Goal: Task Accomplishment & Management: Manage account settings

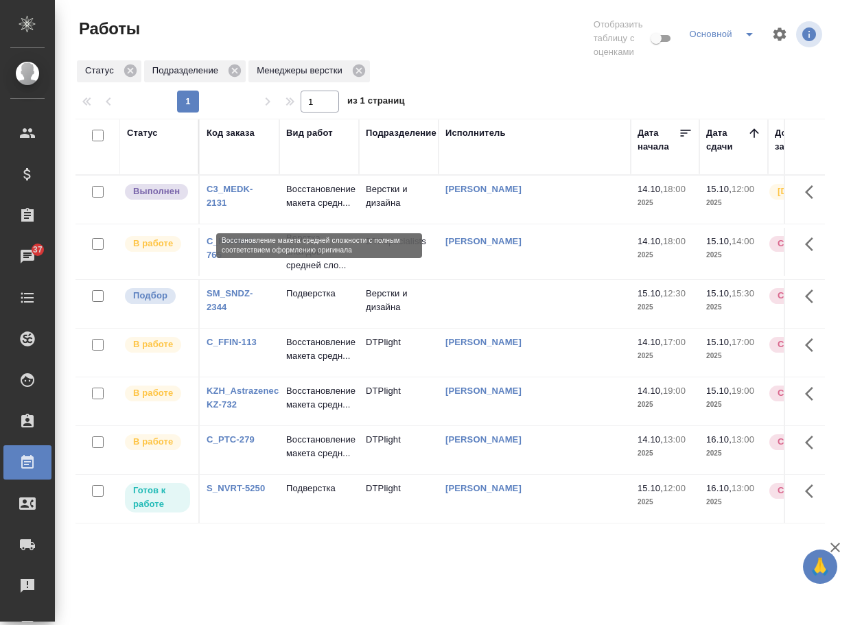
click at [300, 210] on p "Восстановление макета средн..." at bounding box center [319, 195] width 66 height 27
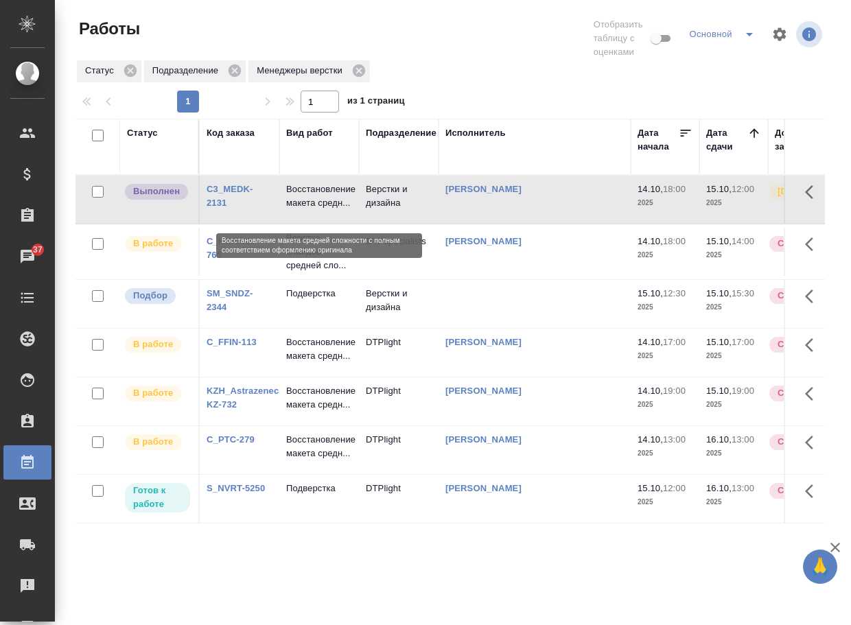
click at [300, 210] on p "Восстановление макета средн..." at bounding box center [319, 195] width 66 height 27
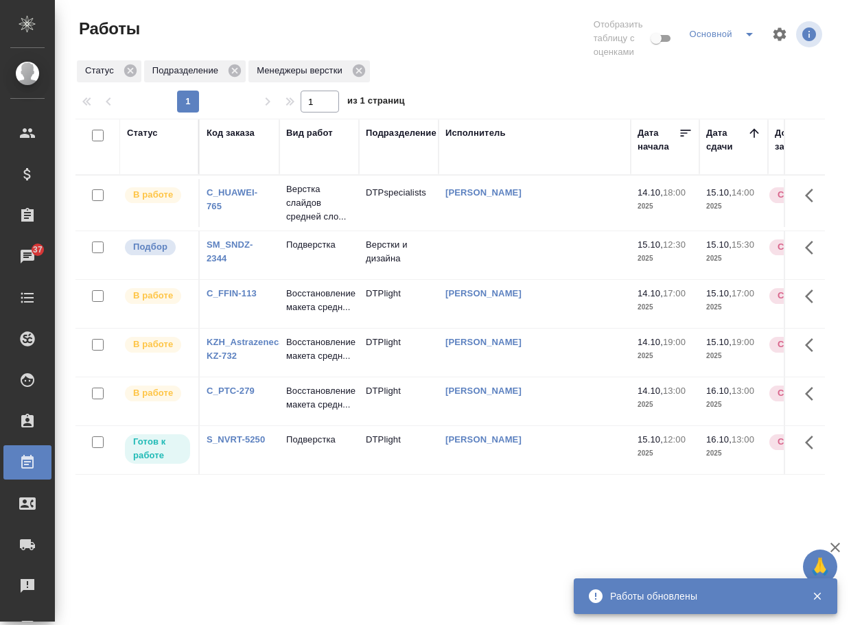
click at [229, 249] on link "SM_SNDZ-2344" at bounding box center [229, 251] width 47 height 24
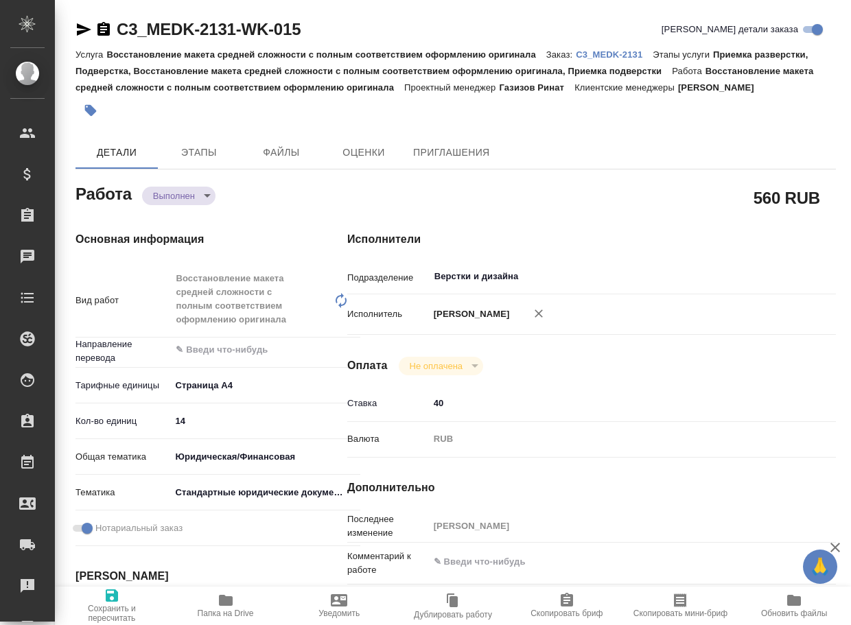
type textarea "x"
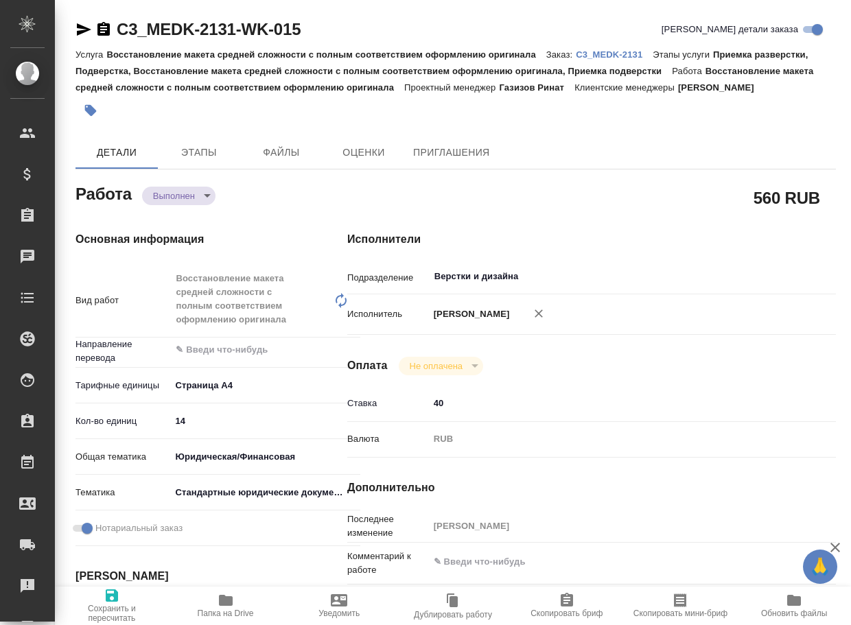
click at [222, 605] on icon "button" at bounding box center [226, 600] width 14 height 11
type textarea "x"
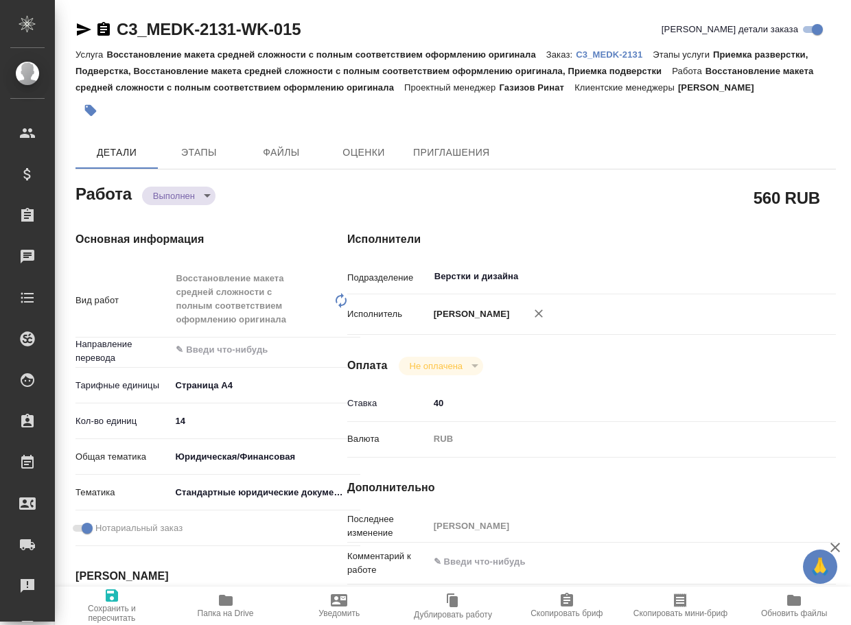
type textarea "x"
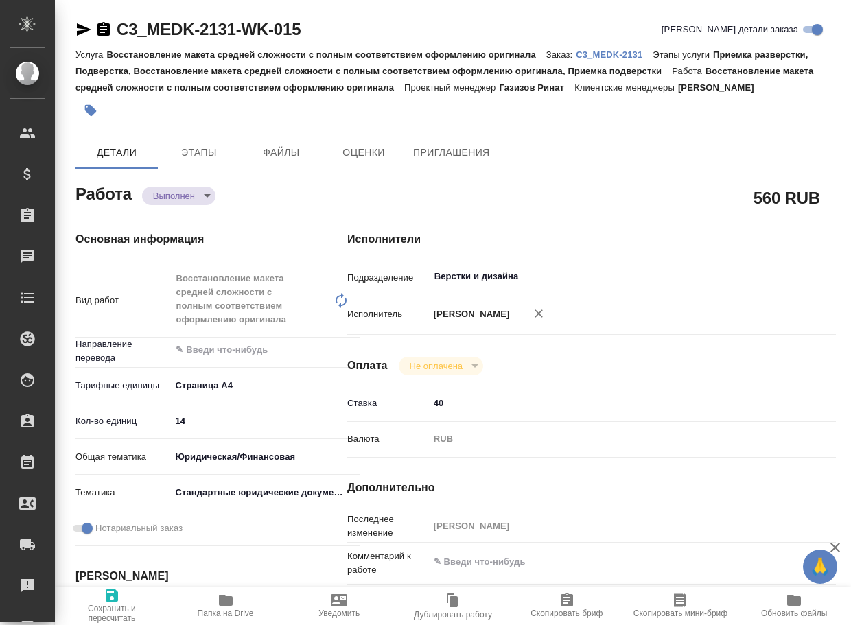
type textarea "x"
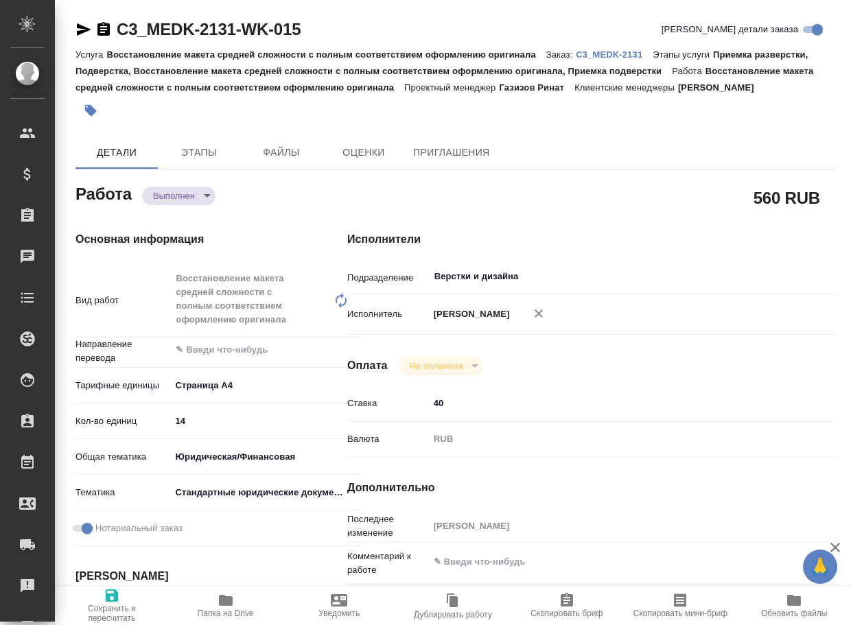
type textarea "x"
click at [180, 198] on body "🙏 .cls-1 fill:#fff; AWATERA Arsenyeva Vera Клиенты Спецификации Заказы 37 Чаты …" at bounding box center [425, 312] width 851 height 625
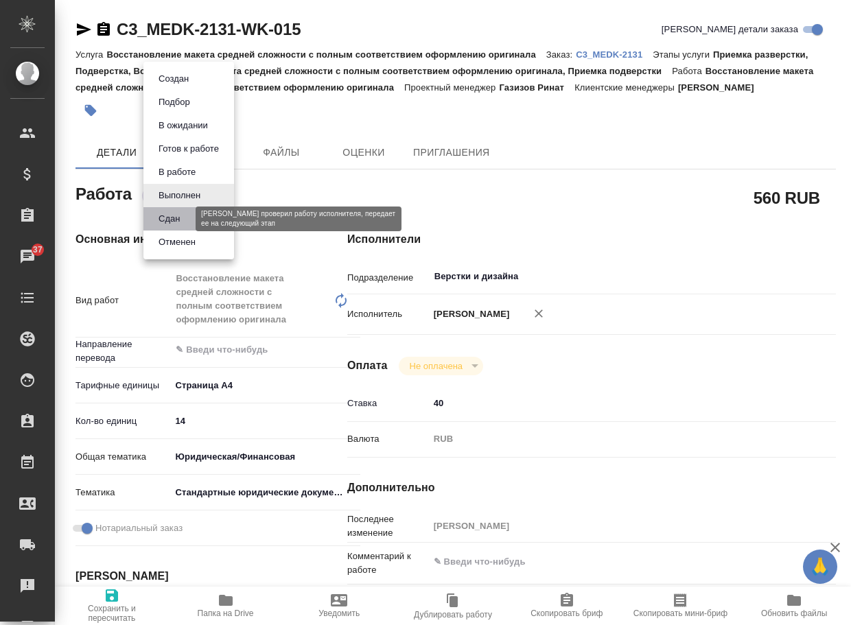
click at [179, 213] on button "Сдан" at bounding box center [168, 218] width 29 height 15
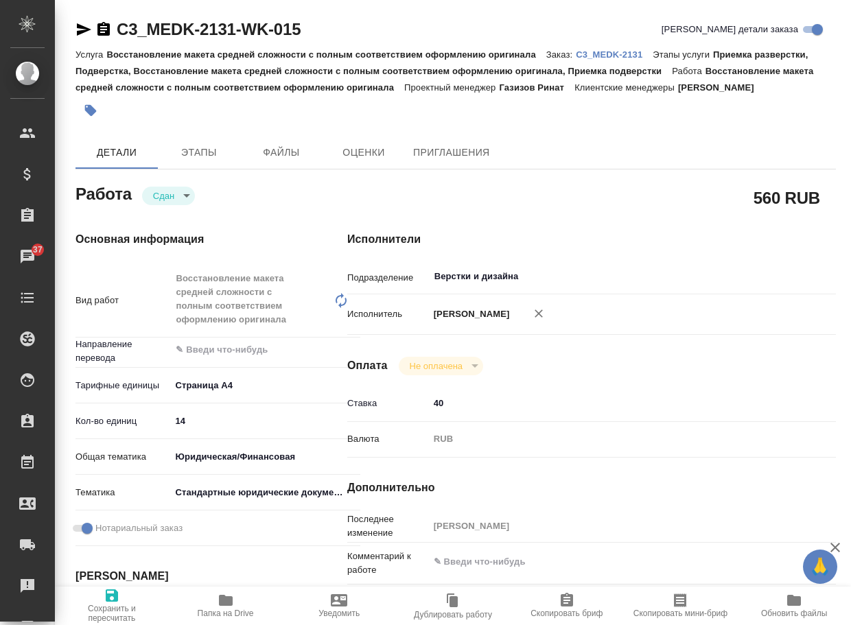
type textarea "x"
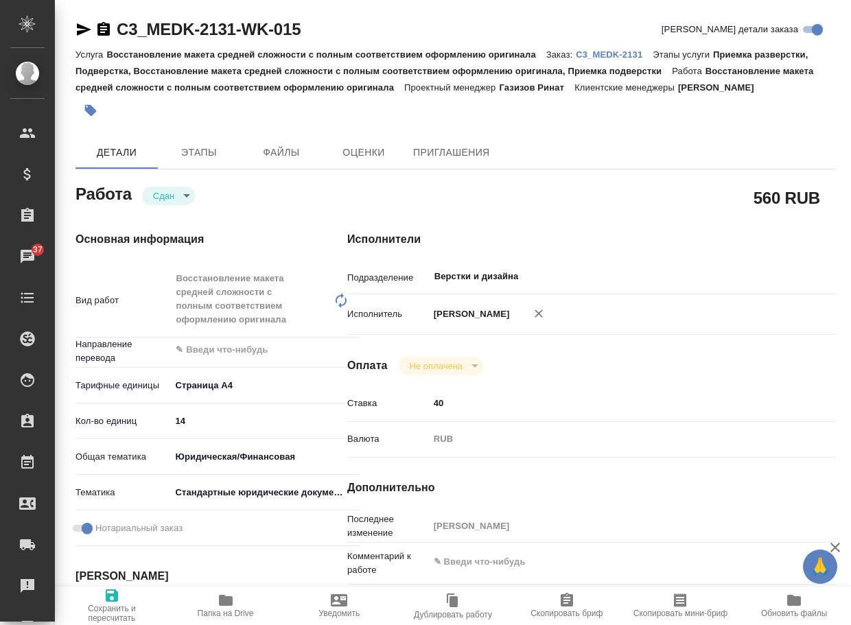
type textarea "x"
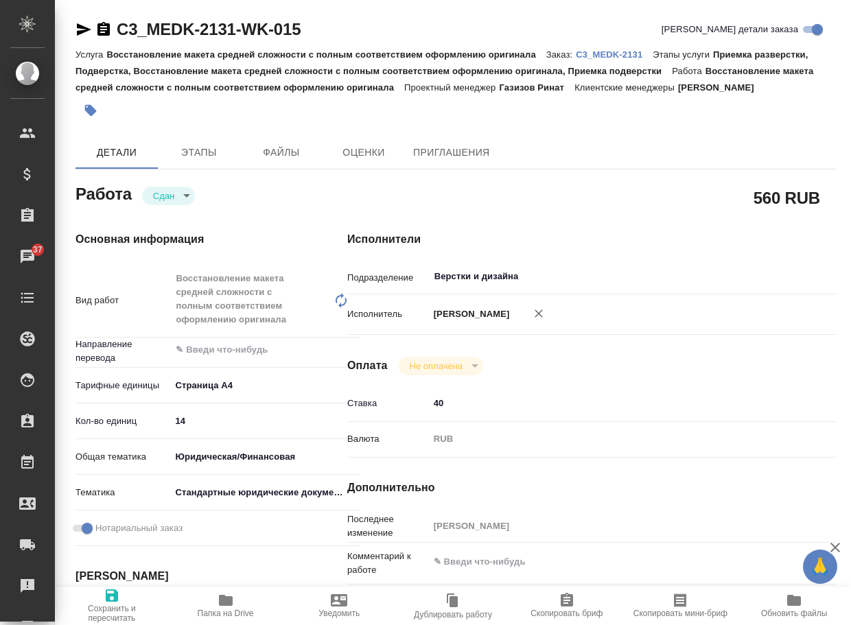
type textarea "x"
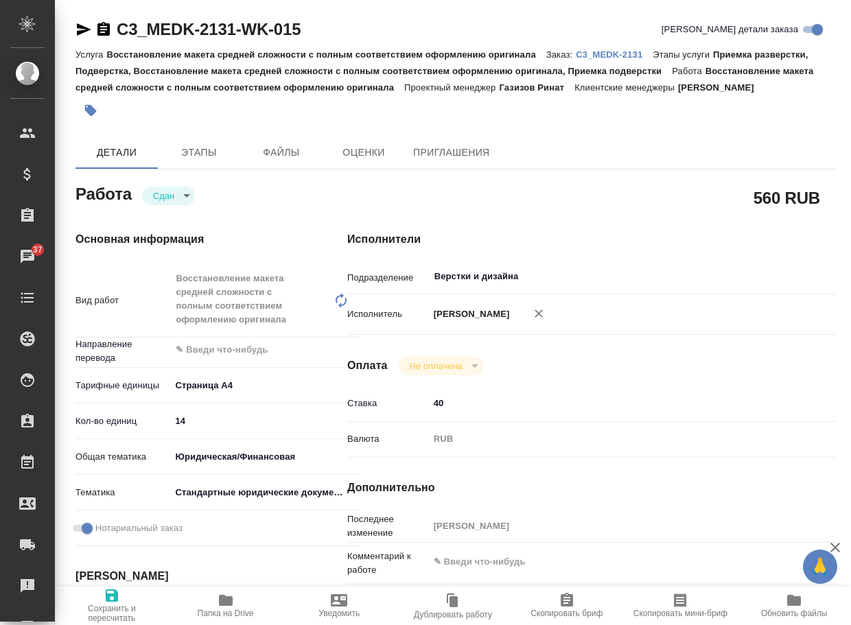
click at [621, 51] on p "C3_MEDK-2131" at bounding box center [614, 54] width 77 height 10
type textarea "x"
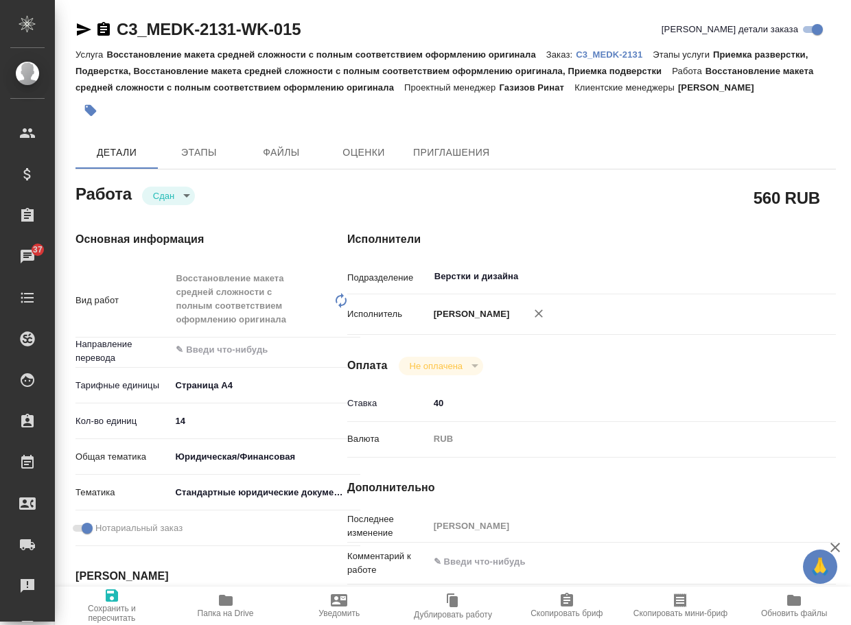
type textarea "x"
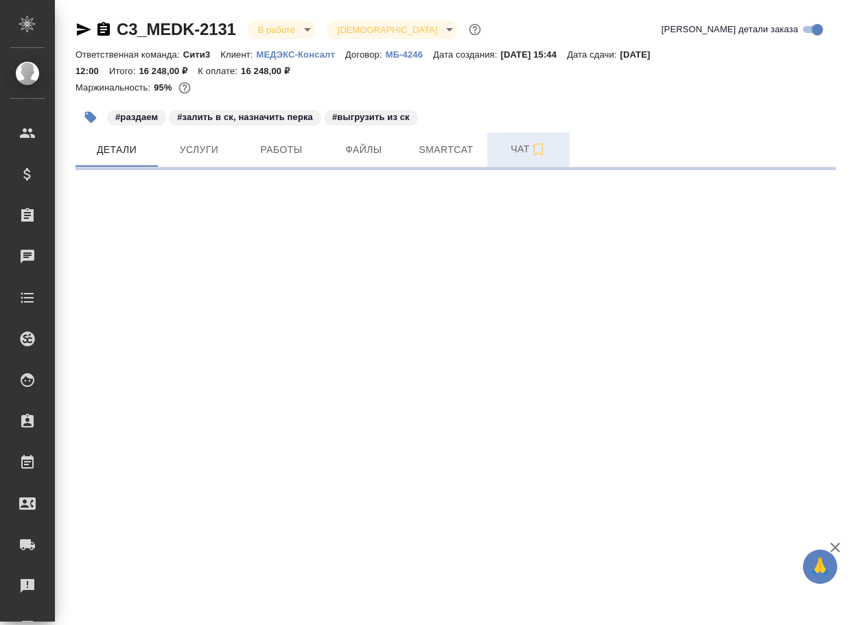
select select "RU"
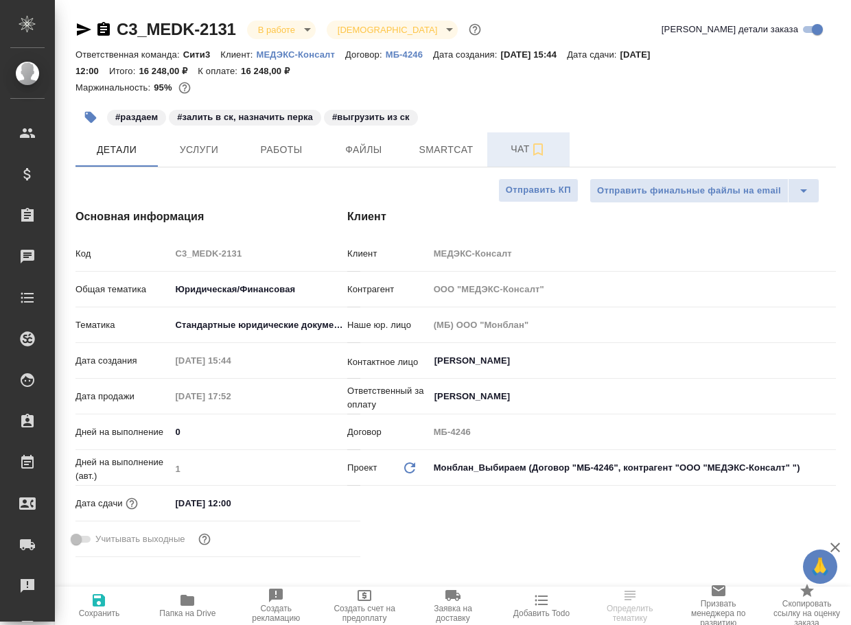
type textarea "x"
click at [517, 149] on span "Чат" at bounding box center [528, 149] width 66 height 17
type textarea "x"
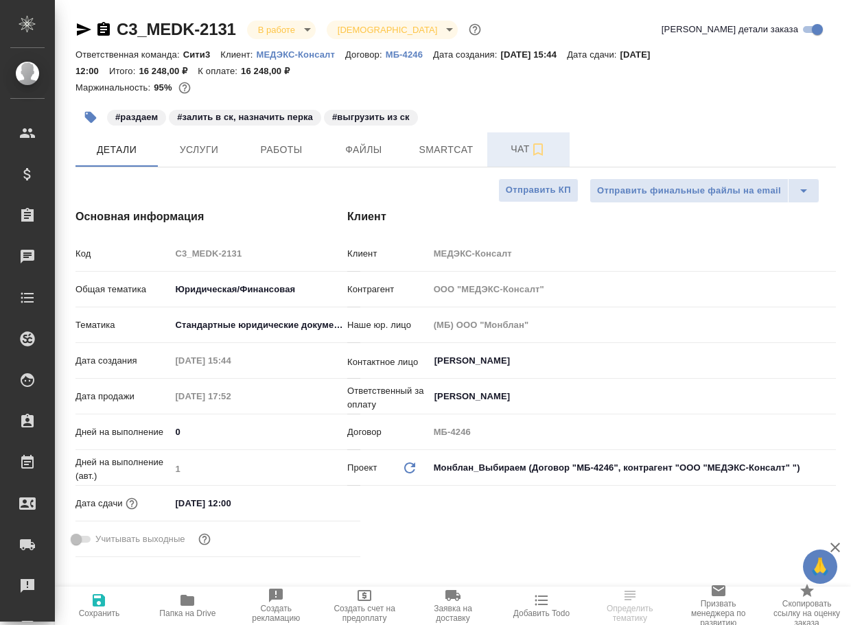
type textarea "x"
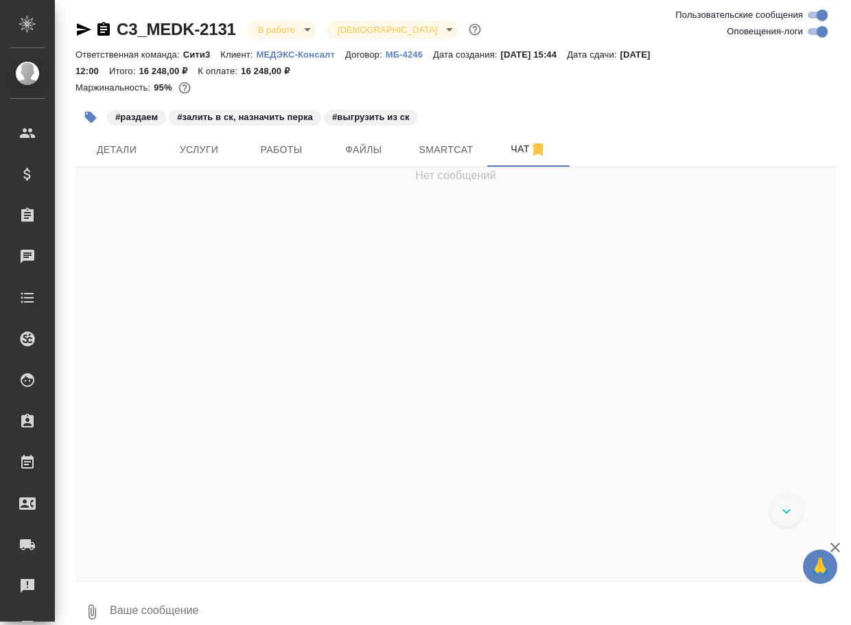
click at [232, 599] on textarea at bounding box center [471, 612] width 727 height 47
paste textarea "https://drive.awatera.com/apps/files/files/10706244?dir=/Shares/%D0%9C%D0%95%D0…"
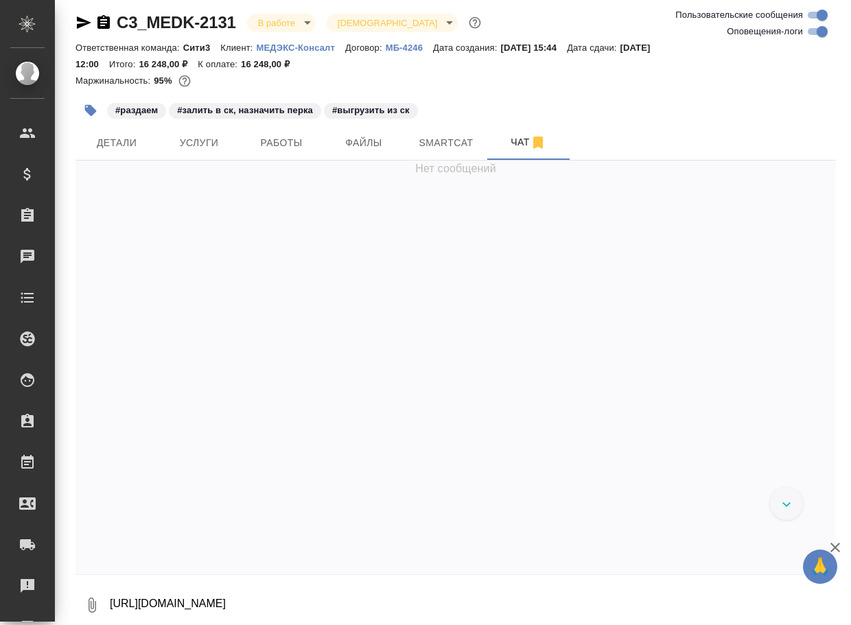
scroll to position [13181, 0]
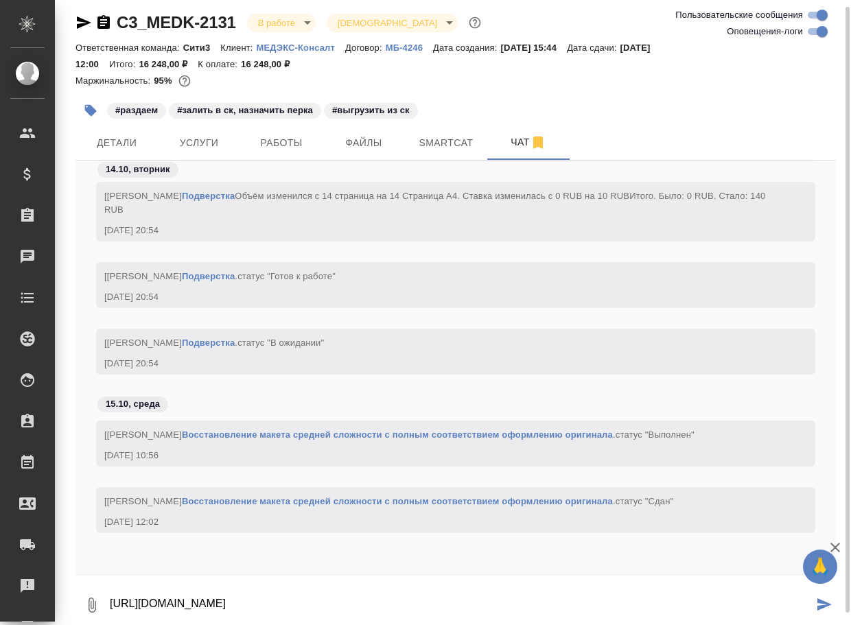
type textarea "https://drive.awatera.com/apps/files/files/10706244?dir=/Shares/%D0%9C%D0%95%D0…"
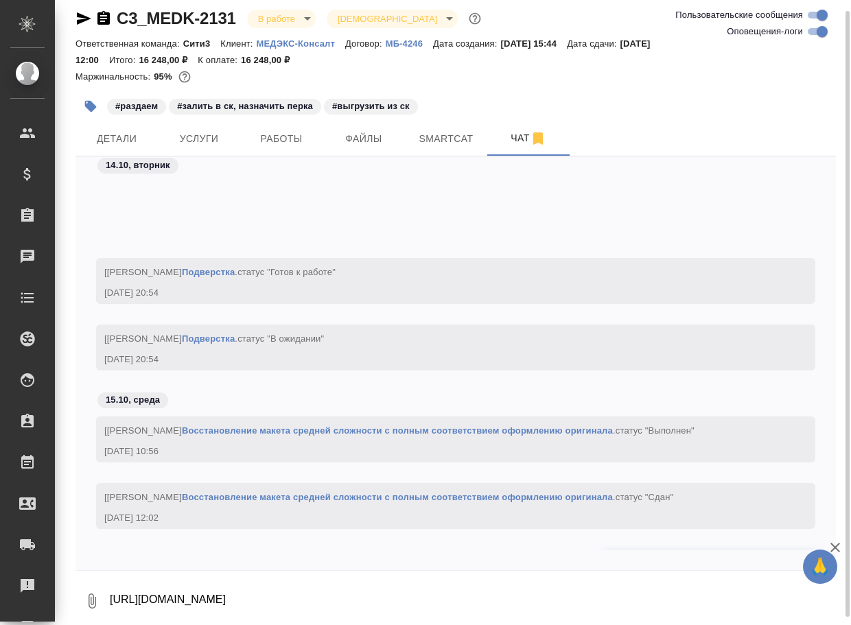
scroll to position [13289, 0]
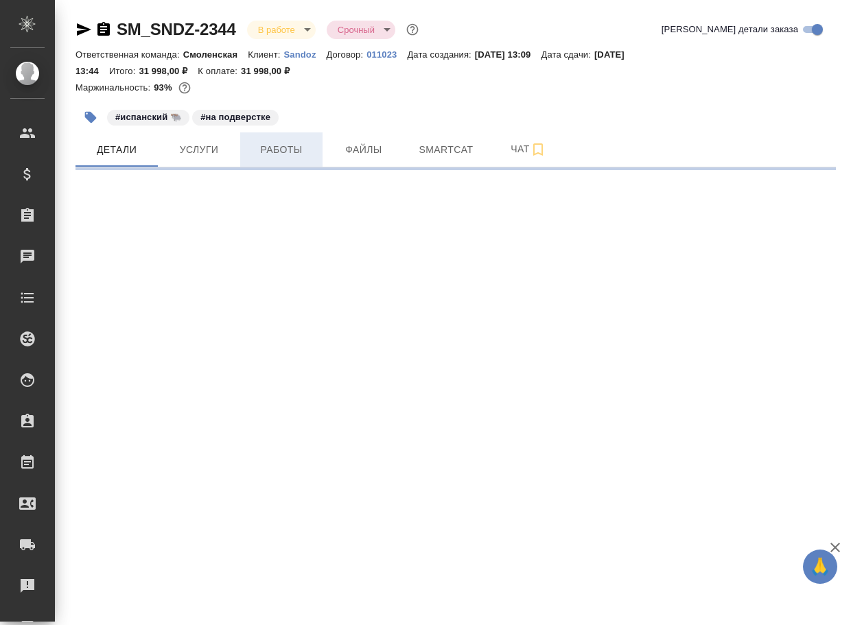
select select "RU"
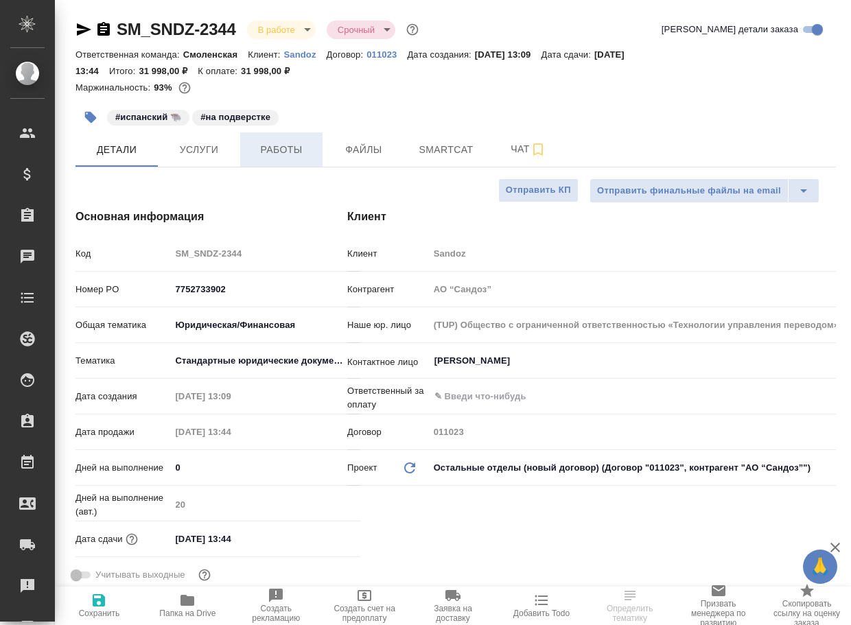
click at [289, 147] on span "Работы" at bounding box center [281, 149] width 66 height 17
type textarea "x"
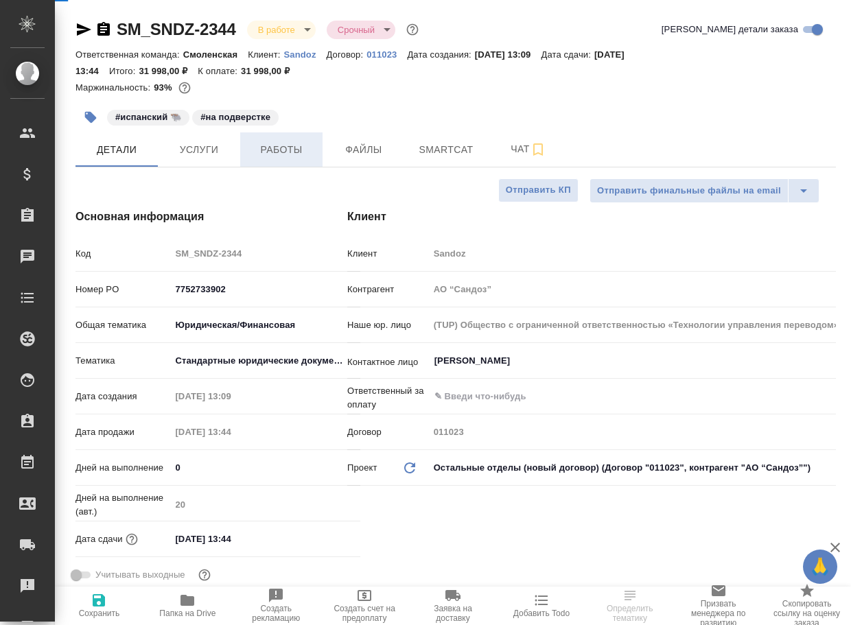
type textarea "x"
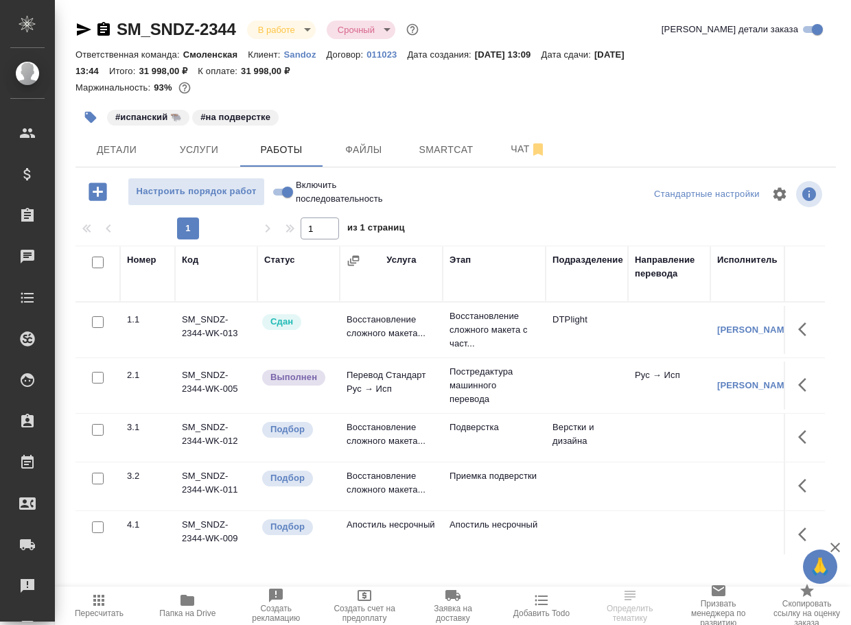
click at [493, 434] on p "Подверстка" at bounding box center [493, 427] width 89 height 14
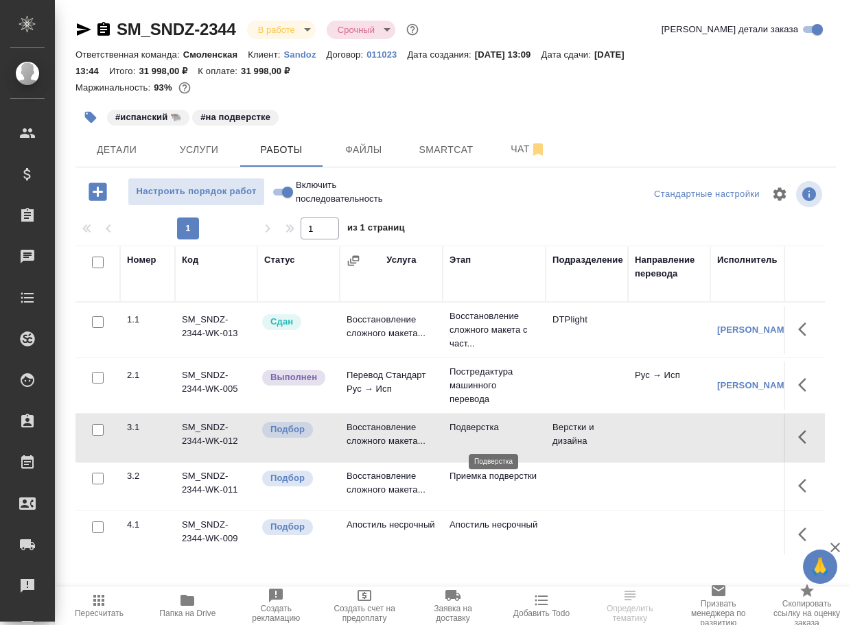
click at [493, 434] on p "Подверстка" at bounding box center [493, 427] width 89 height 14
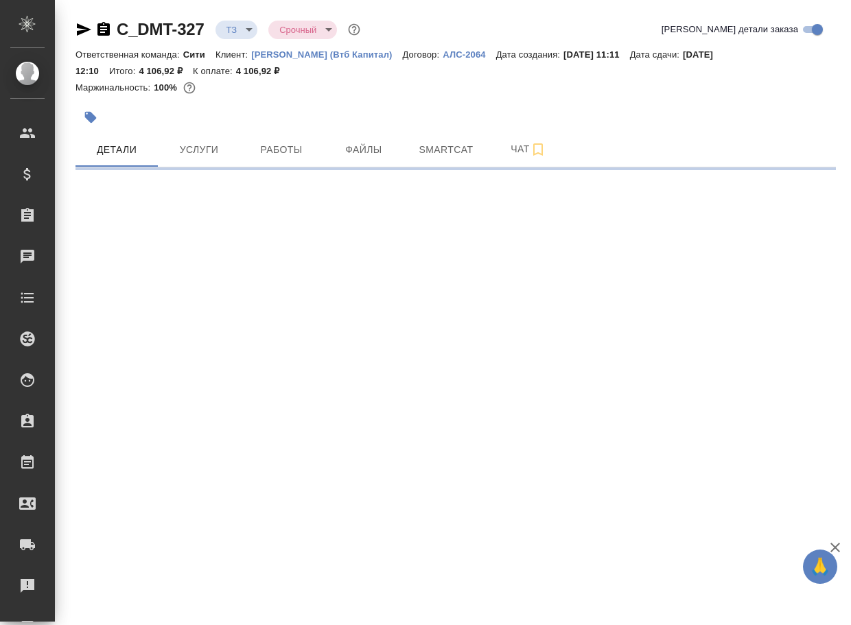
select select "RU"
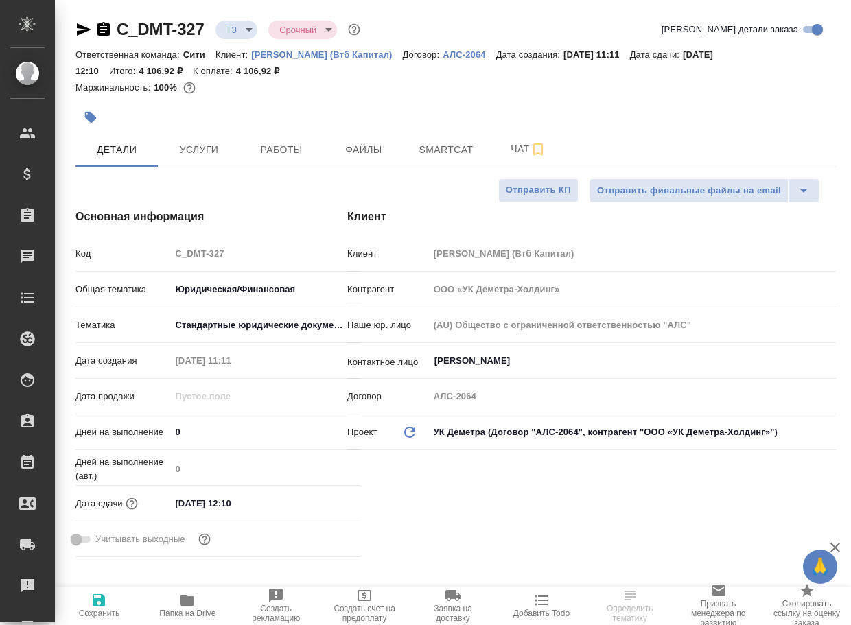
type textarea "x"
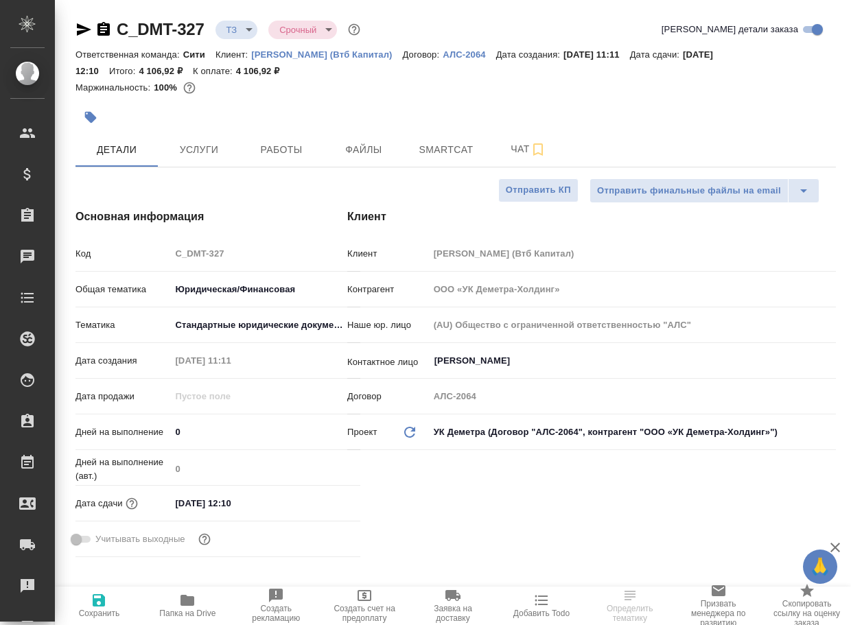
type textarea "x"
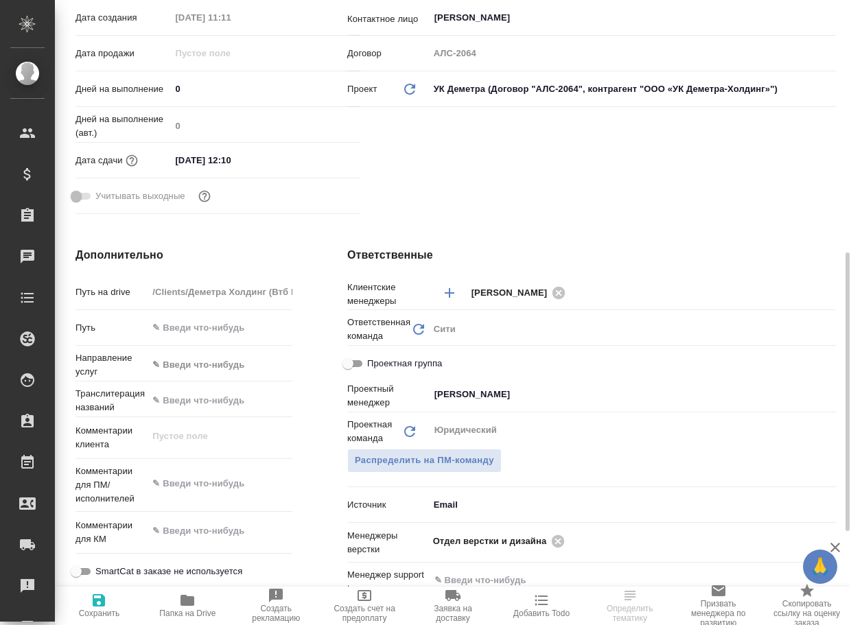
scroll to position [412, 0]
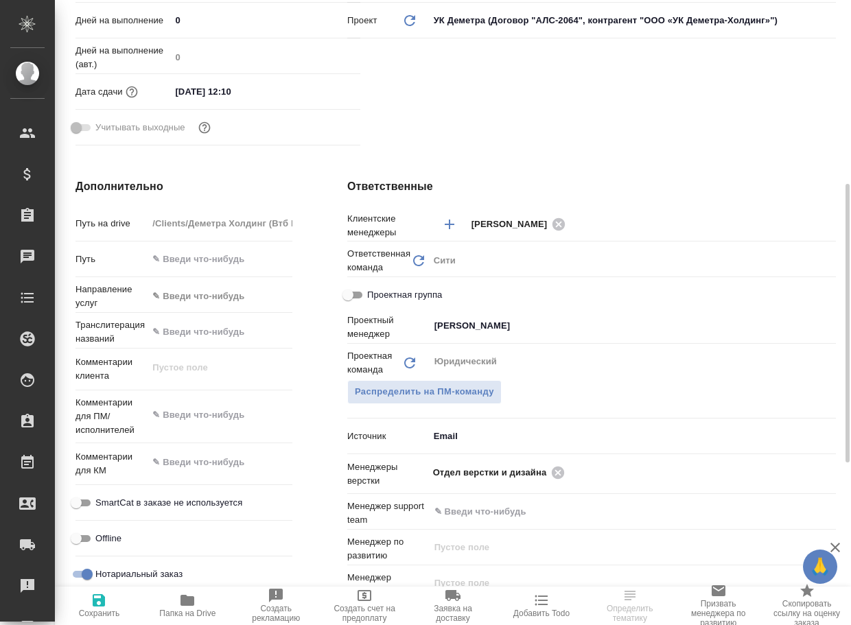
click at [202, 597] on span "Папка на Drive" at bounding box center [188, 605] width 72 height 26
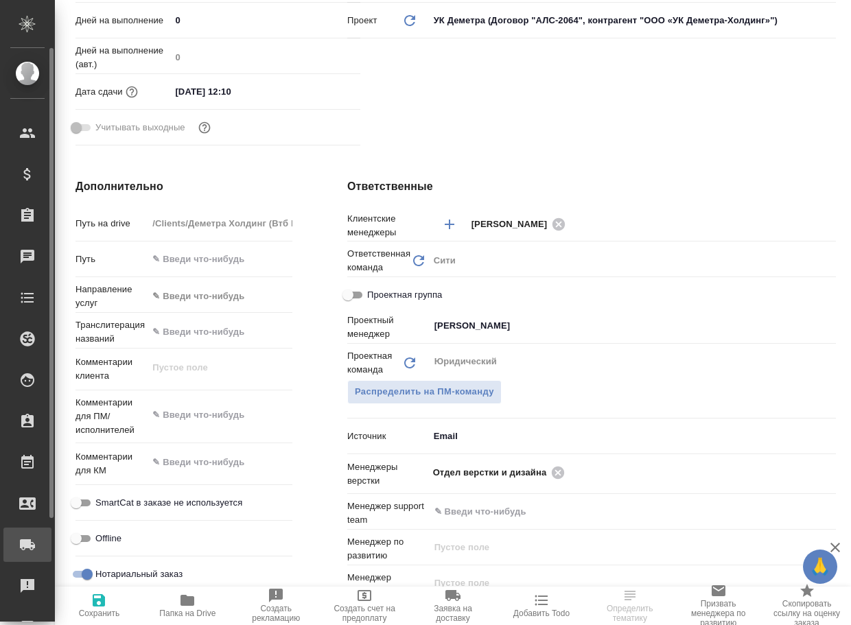
type textarea "x"
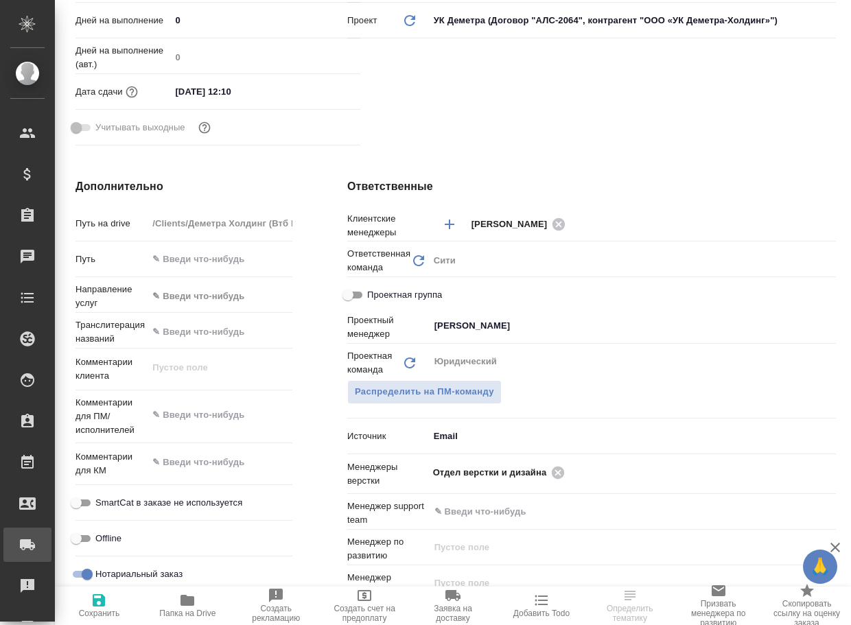
type textarea "x"
select select "RU"
type textarea "x"
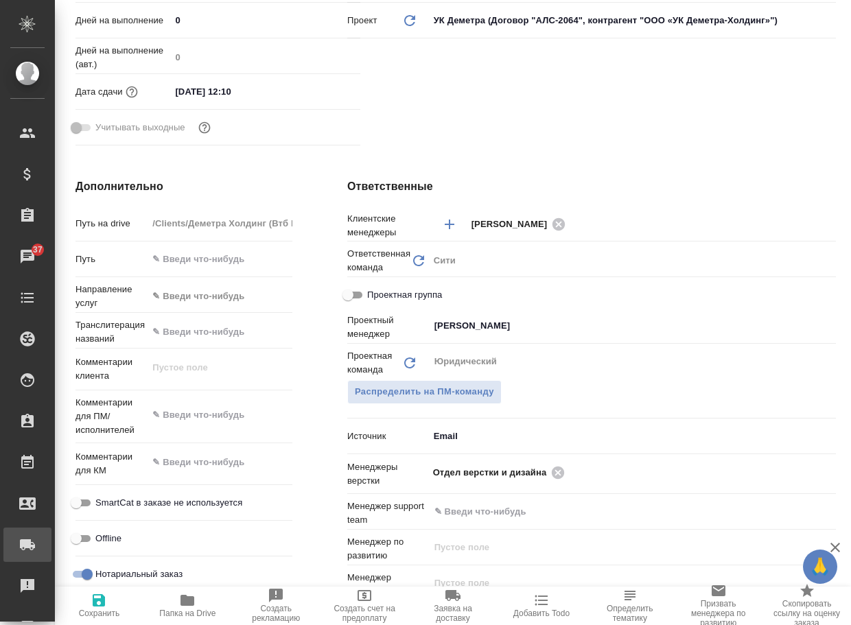
type textarea "x"
click at [554, 471] on icon at bounding box center [557, 472] width 15 height 15
type textarea "x"
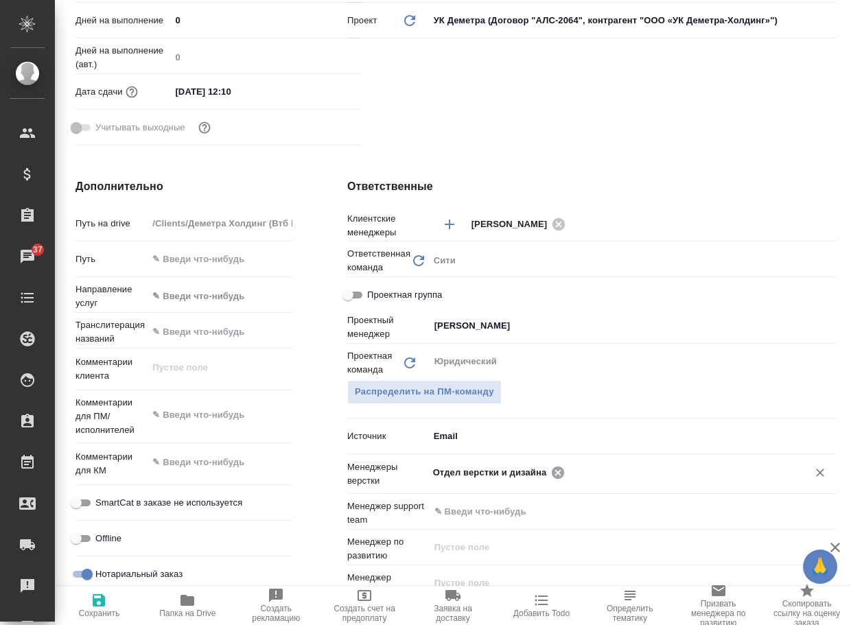
type textarea "x"
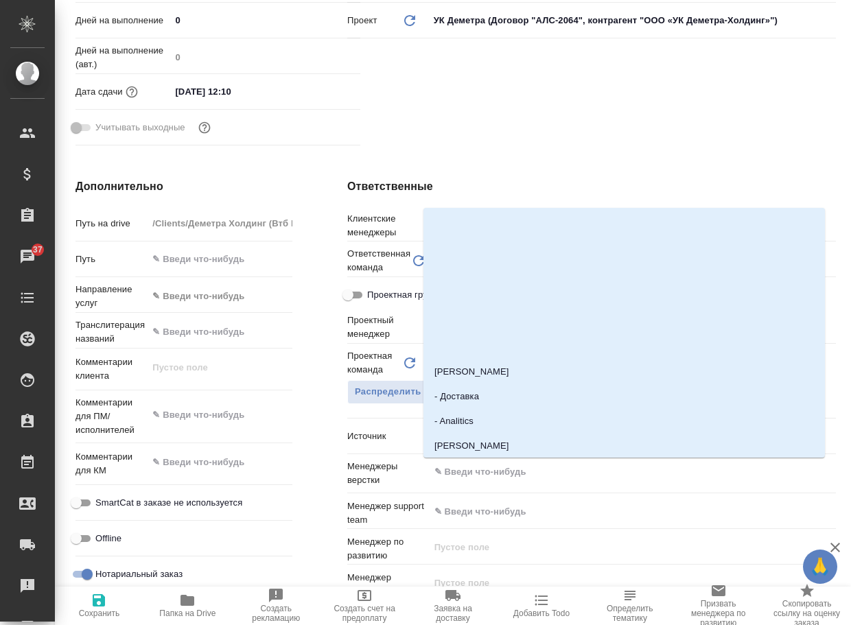
click at [554, 472] on input "text" at bounding box center [609, 472] width 353 height 16
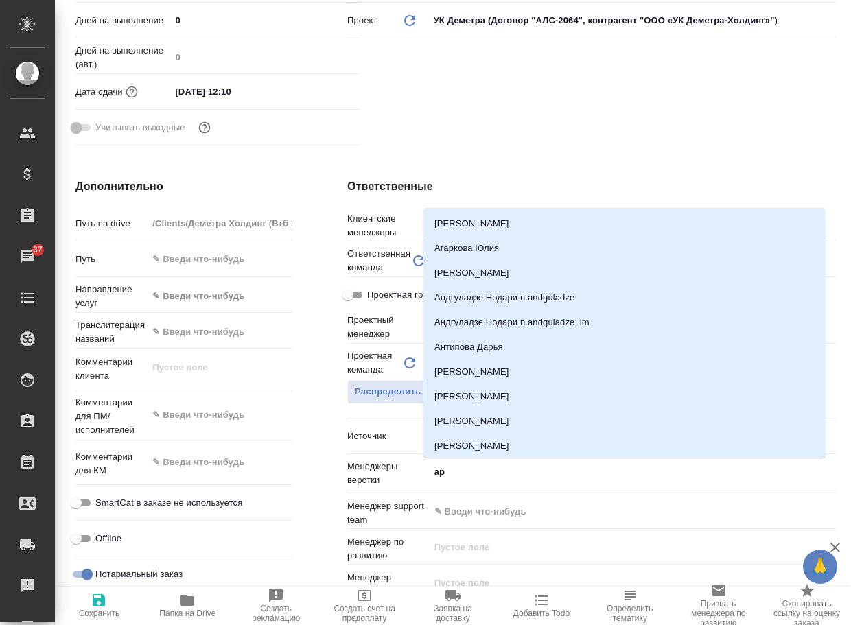
type input "арс"
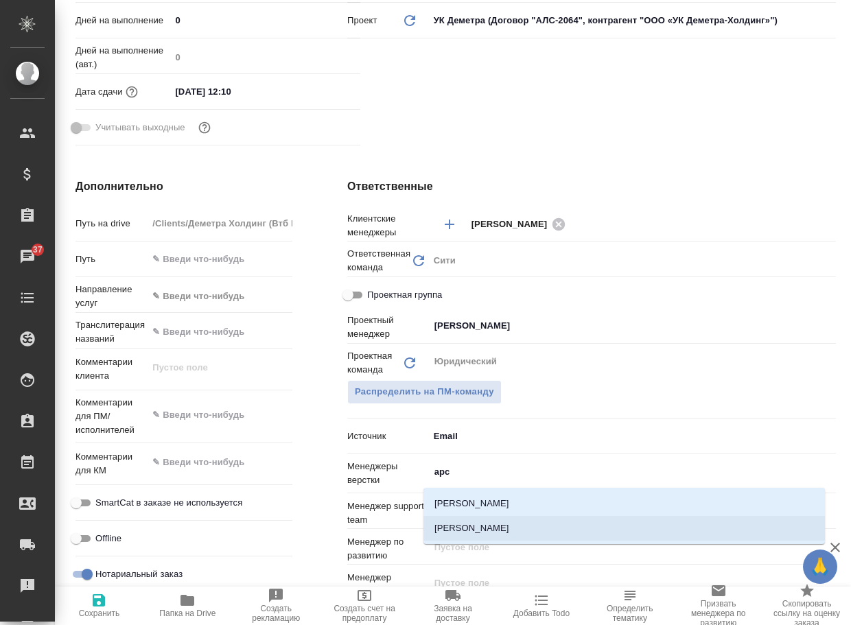
click at [539, 522] on li "[PERSON_NAME]" at bounding box center [623, 528] width 401 height 25
type textarea "x"
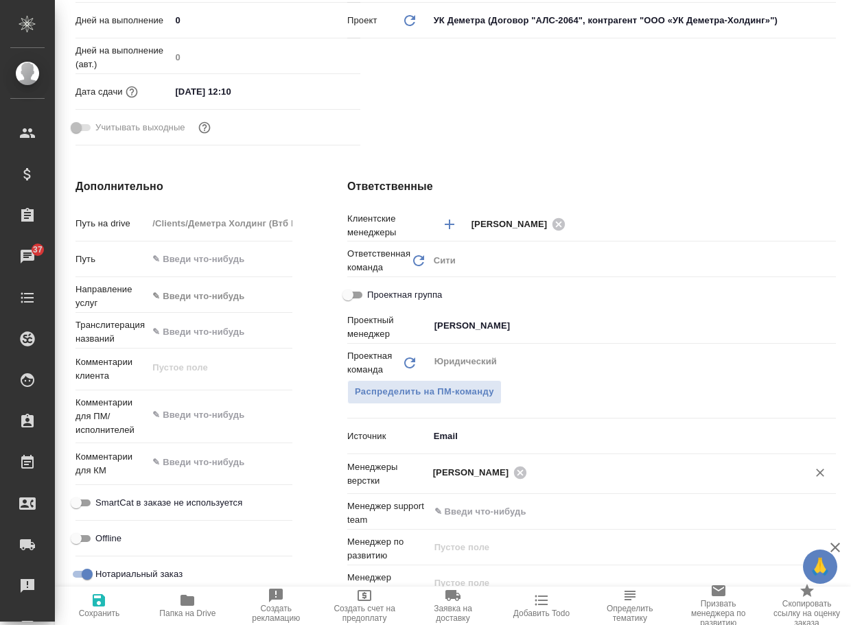
click at [108, 601] on span "Сохранить" at bounding box center [99, 605] width 72 height 26
type textarea "x"
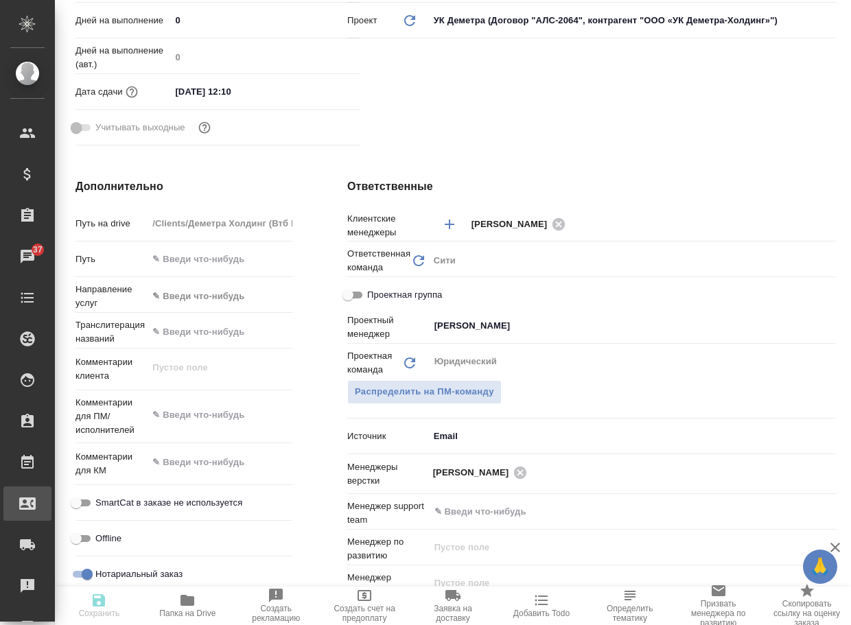
type textarea "x"
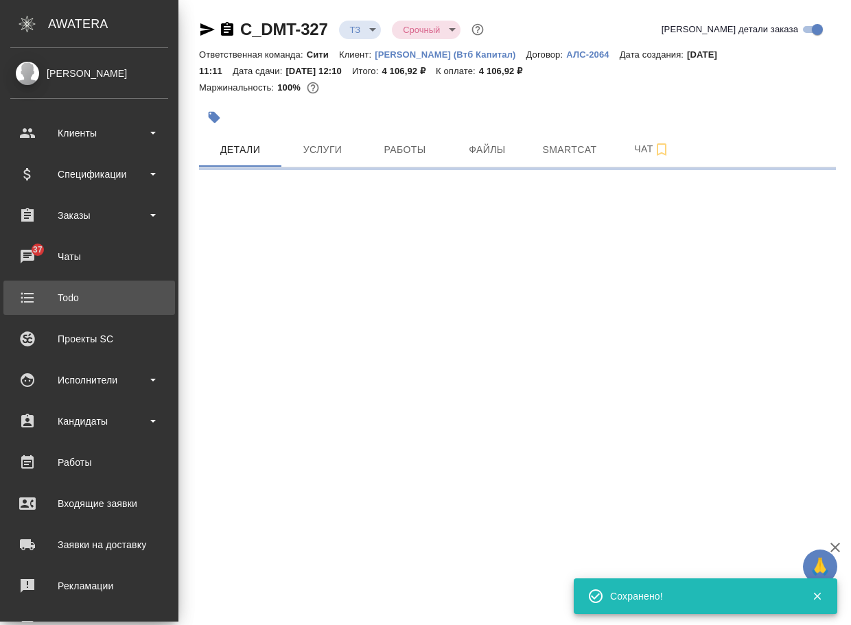
scroll to position [0, 0]
select select "RU"
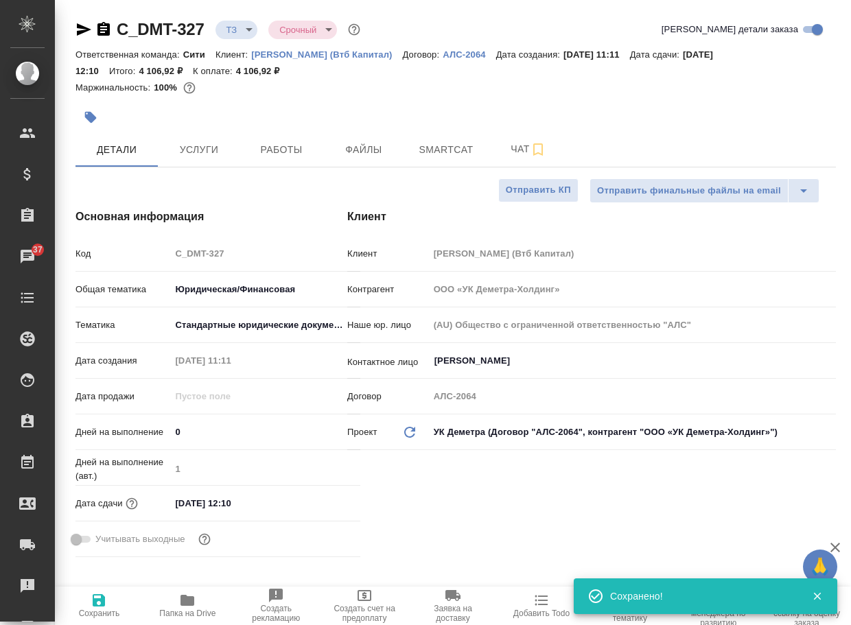
type textarea "x"
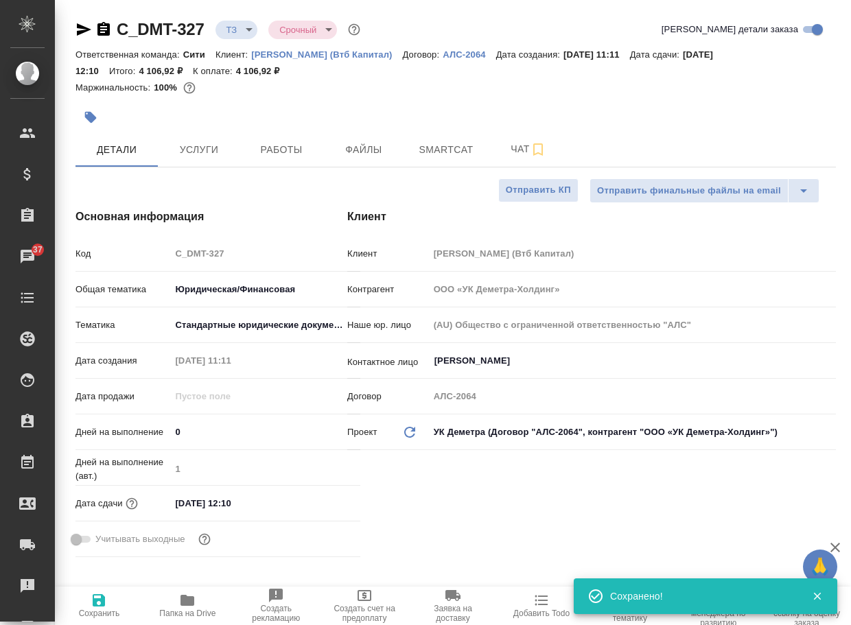
type textarea "x"
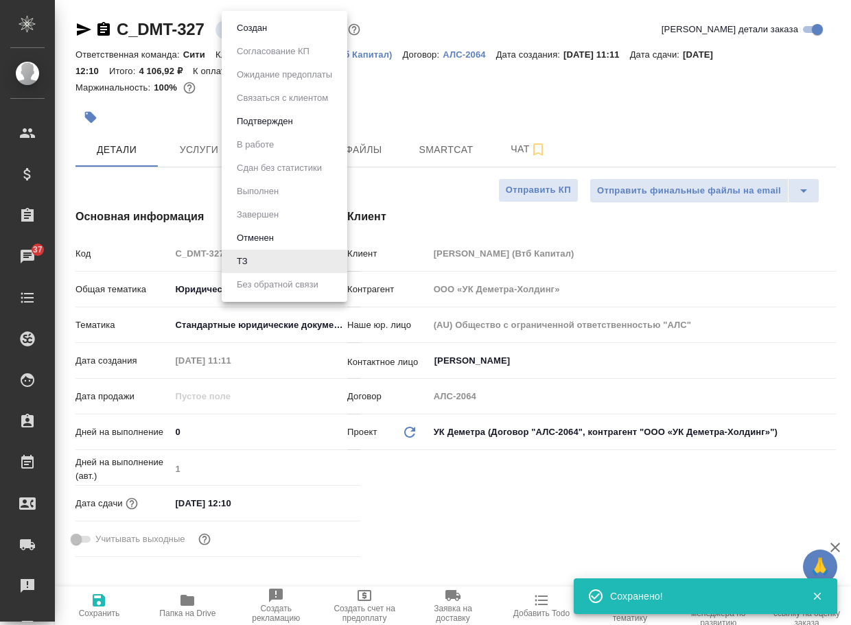
click at [244, 32] on body "🙏 .cls-1 fill:#fff; AWATERA Arsenyeva Vera Клиенты Спецификации Заказы 37 Чаты …" at bounding box center [425, 312] width 851 height 625
click at [248, 32] on button "Создан" at bounding box center [252, 28] width 38 height 15
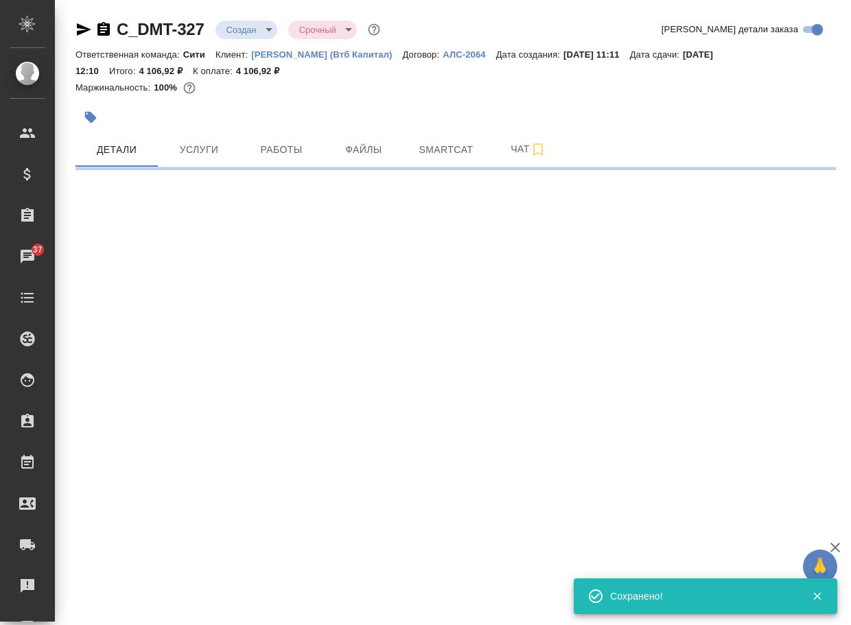
select select "RU"
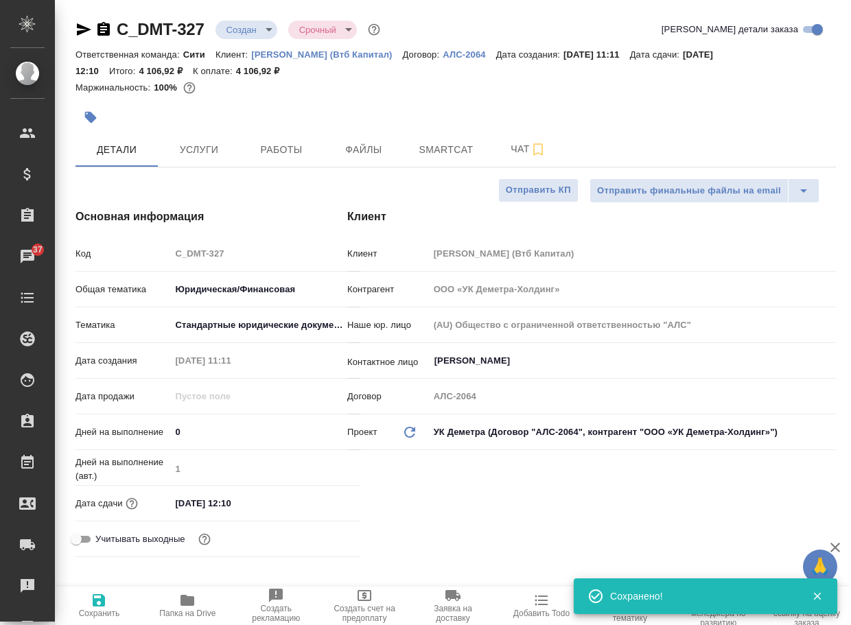
type textarea "x"
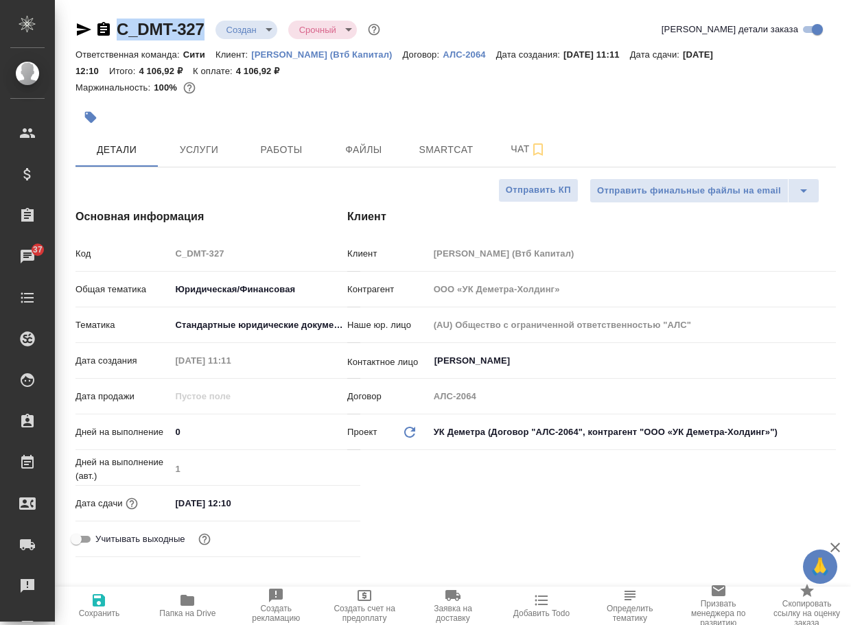
drag, startPoint x: 215, startPoint y: 37, endPoint x: 104, endPoint y: 34, distance: 111.9
click at [104, 34] on div "C_DMT-327 Создан new Срочный urgent" at bounding box center [228, 30] width 307 height 22
copy link "C_DMT-327"
type textarea "x"
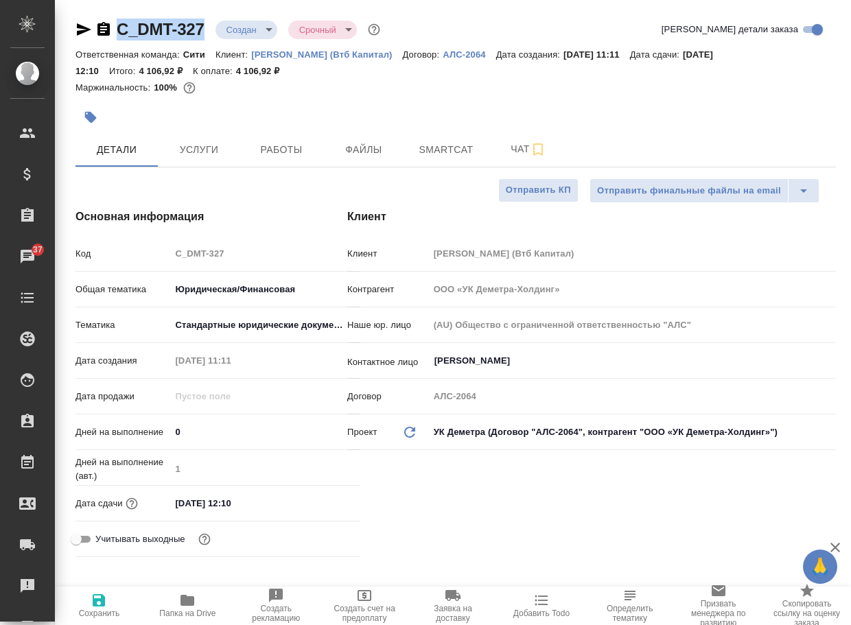
type textarea "x"
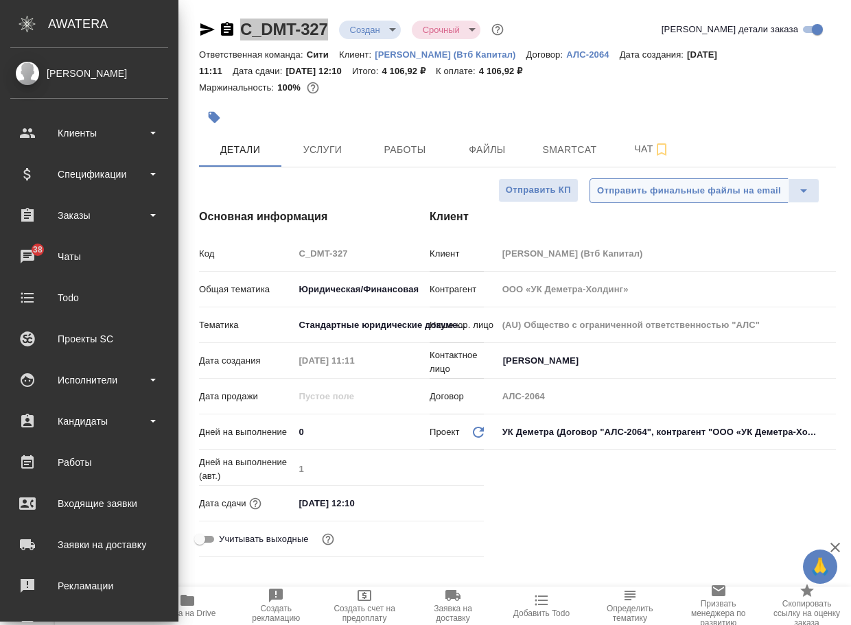
type textarea "x"
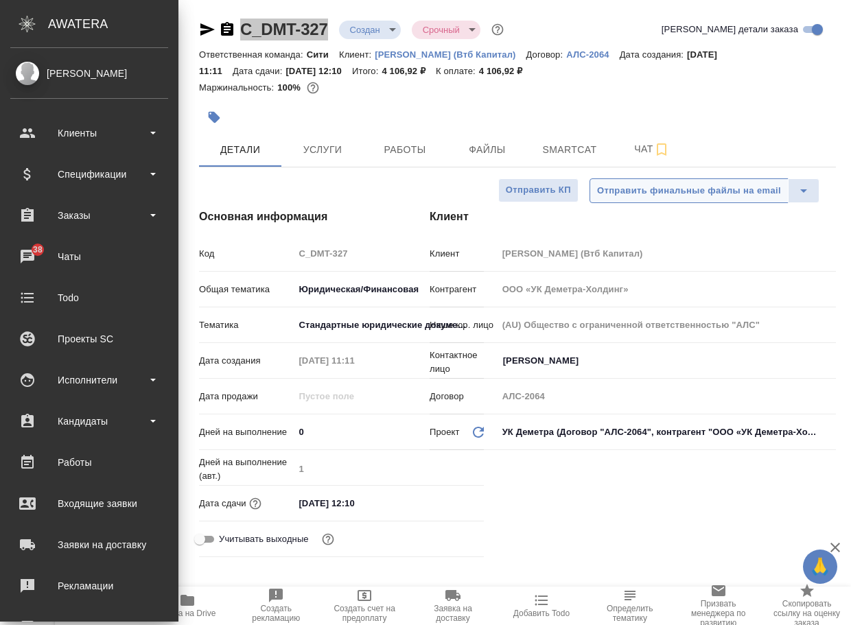
type textarea "x"
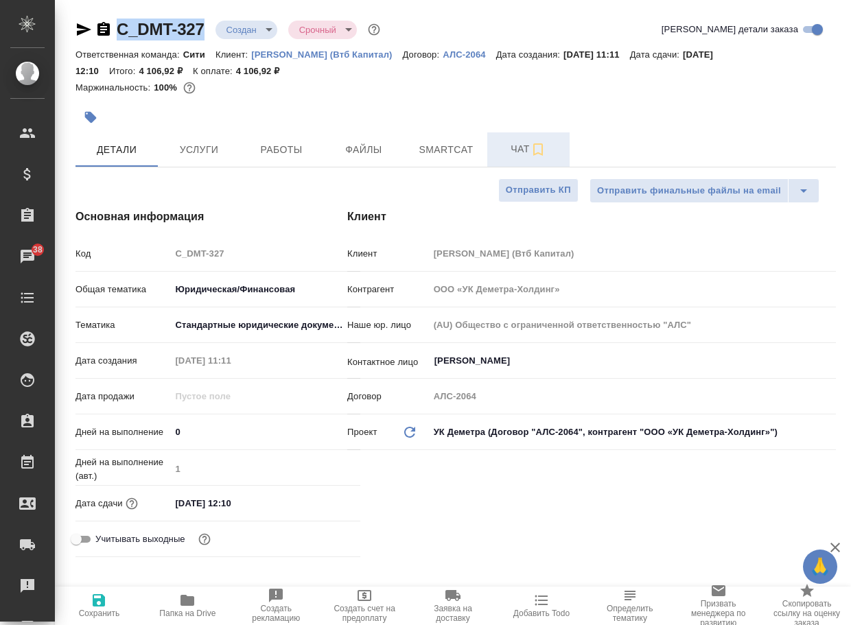
click at [508, 144] on span "Чат" at bounding box center [528, 149] width 66 height 17
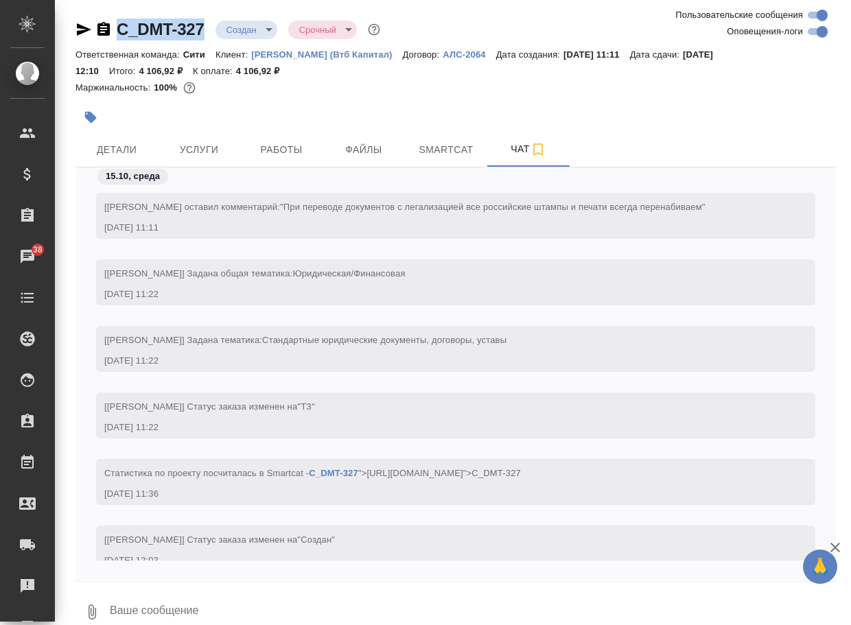
scroll to position [59, 0]
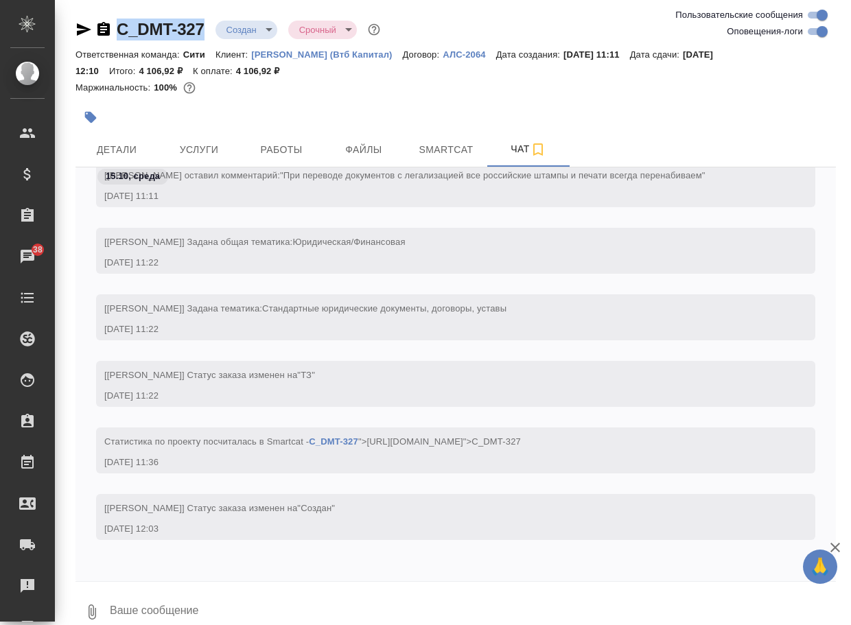
click at [83, 602] on button "0" at bounding box center [91, 612] width 33 height 47
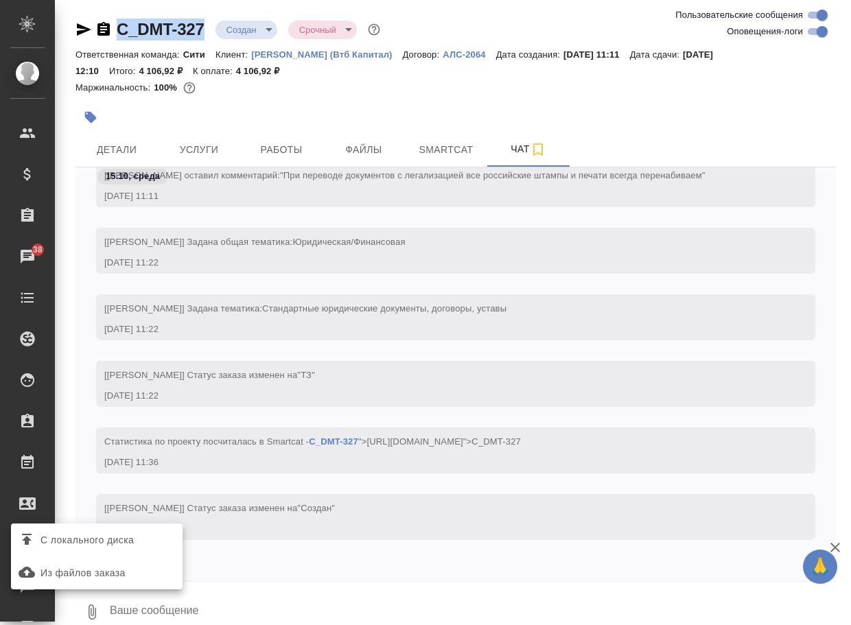
click at [134, 543] on span "С локального диска" at bounding box center [86, 540] width 93 height 17
click at [0, 0] on input "С локального диска" at bounding box center [0, 0] width 0 height 0
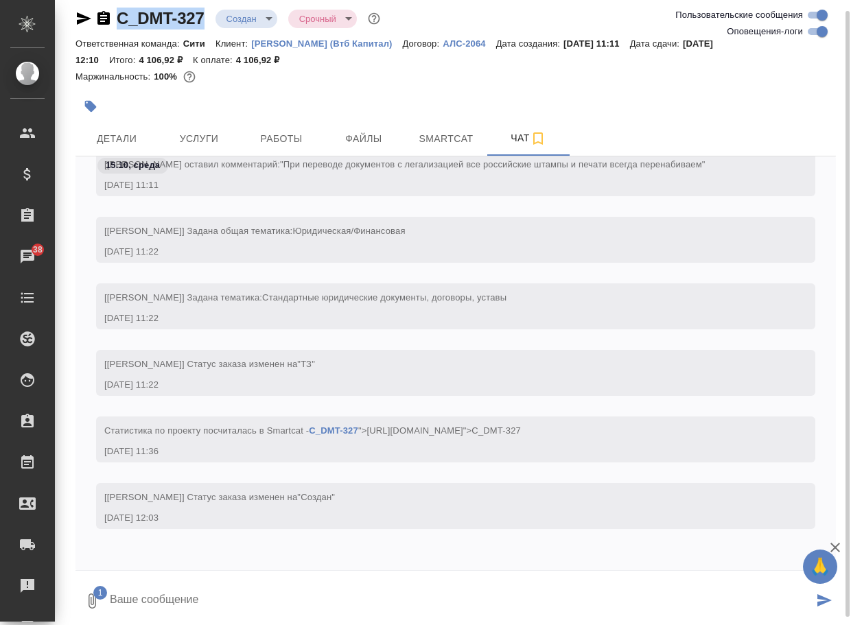
click at [178, 608] on textarea at bounding box center [460, 601] width 704 height 47
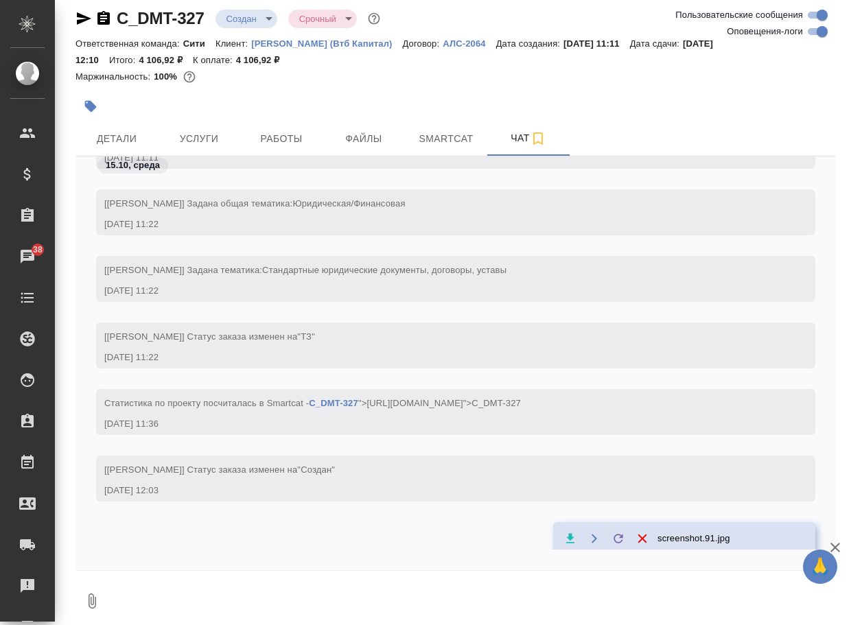
scroll to position [153, 0]
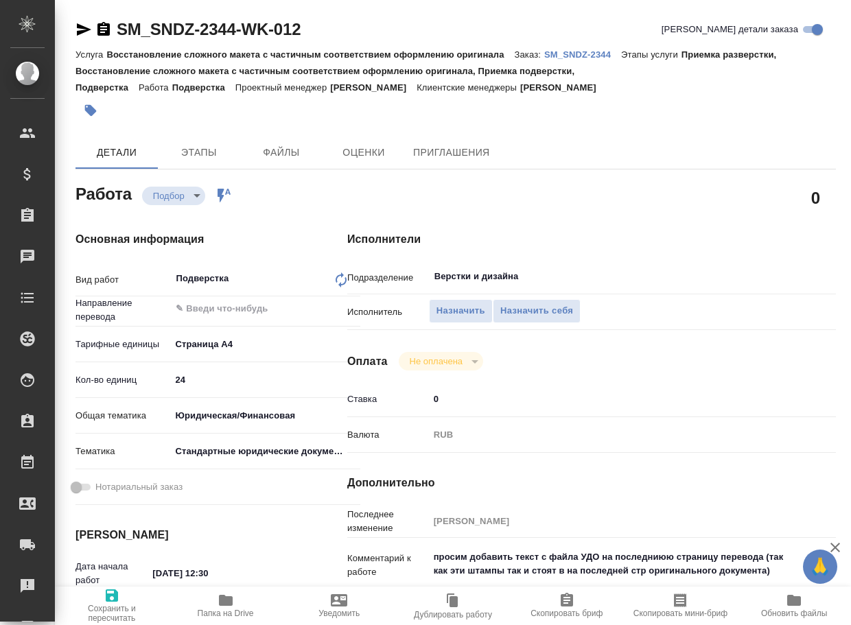
type textarea "x"
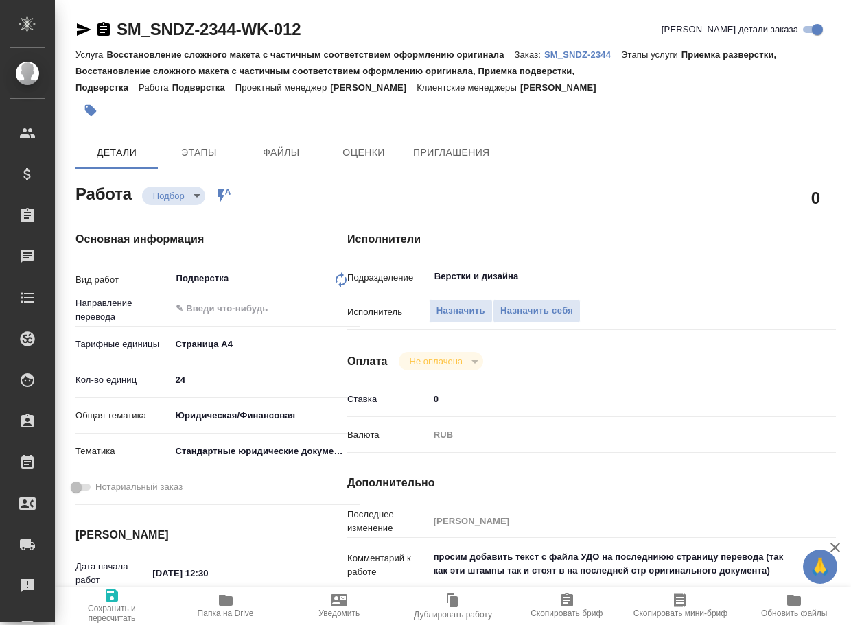
type textarea "x"
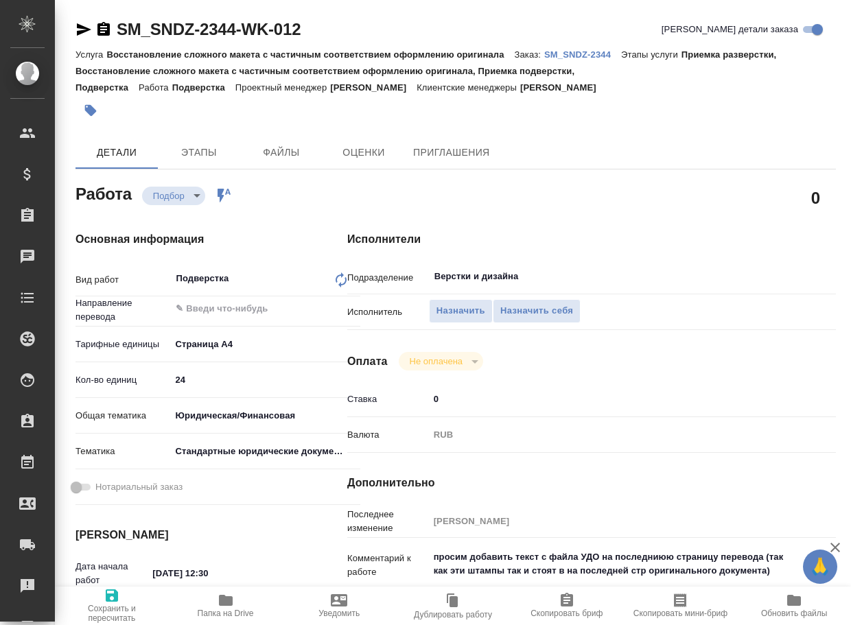
type textarea "x"
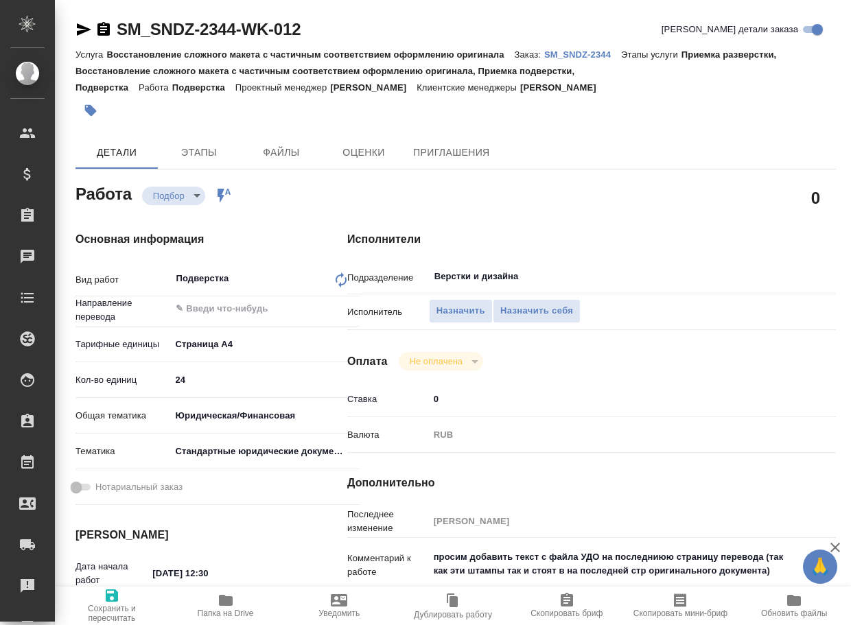
type textarea "x"
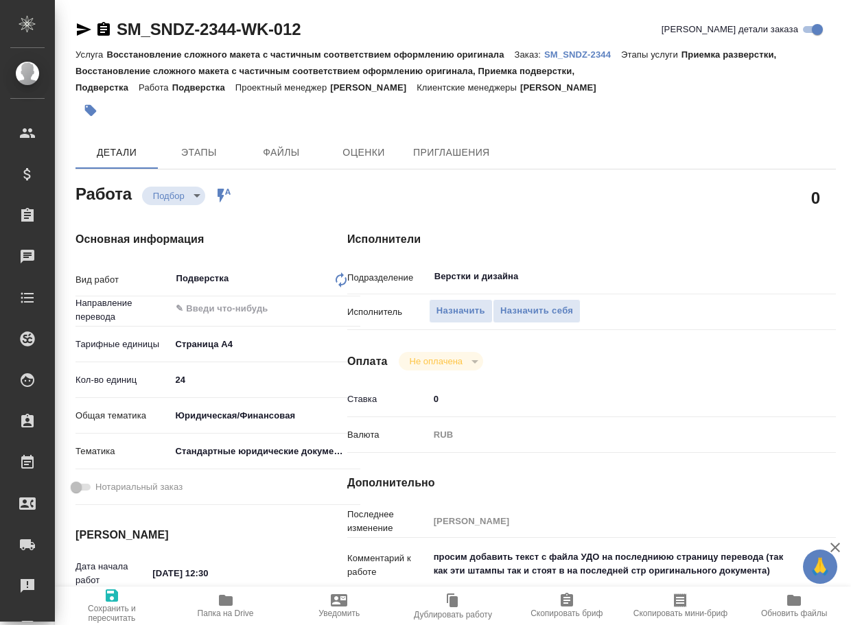
type textarea "x"
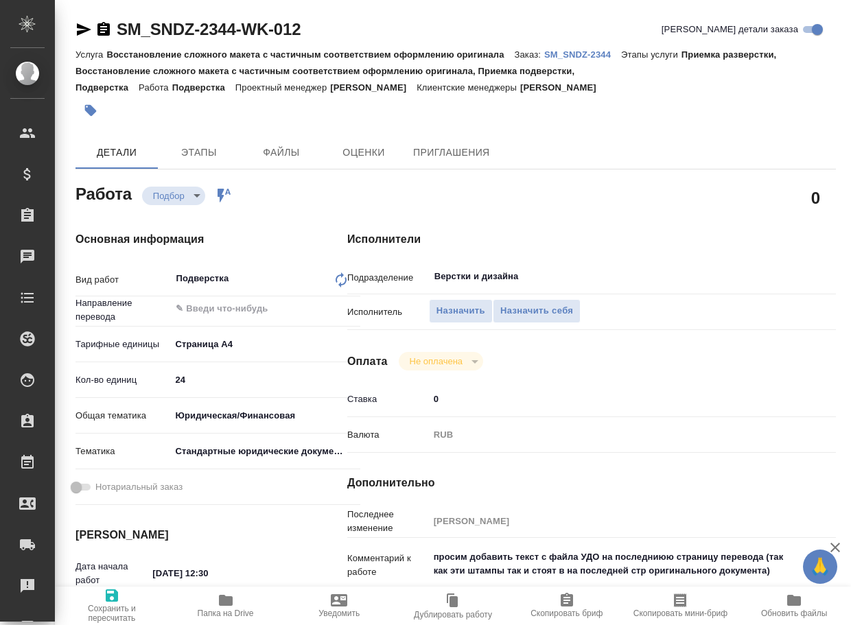
type textarea "x"
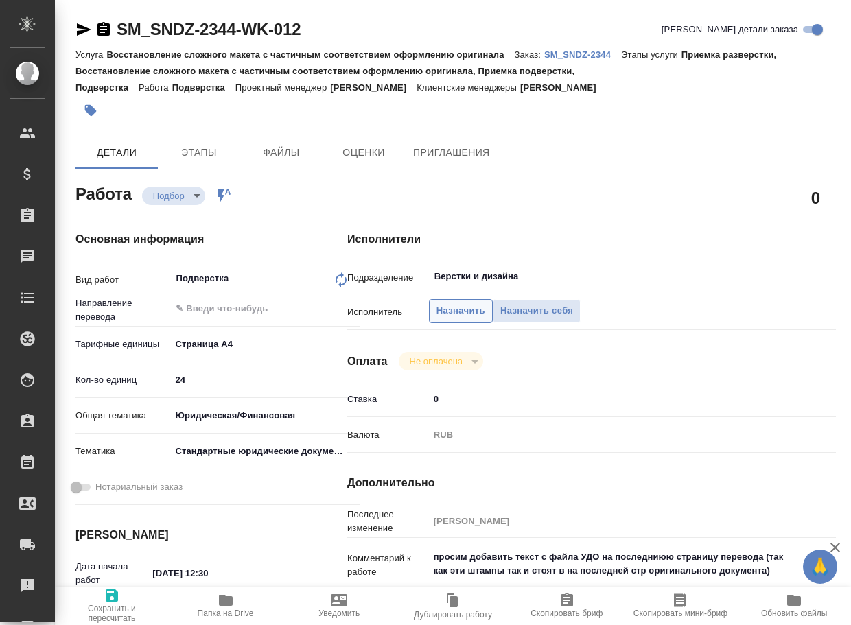
type textarea "x"
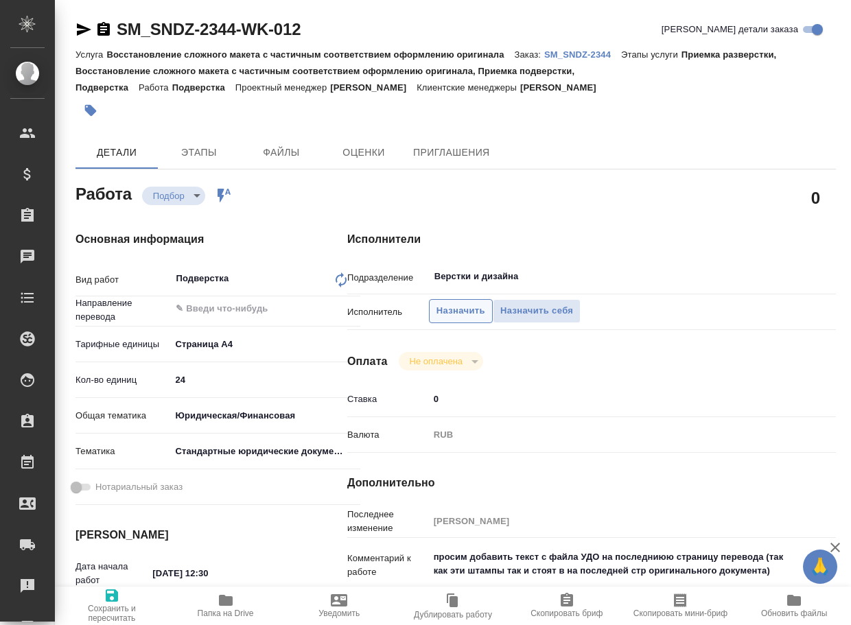
click at [453, 313] on span "Назначить" at bounding box center [460, 311] width 49 height 16
type textarea "x"
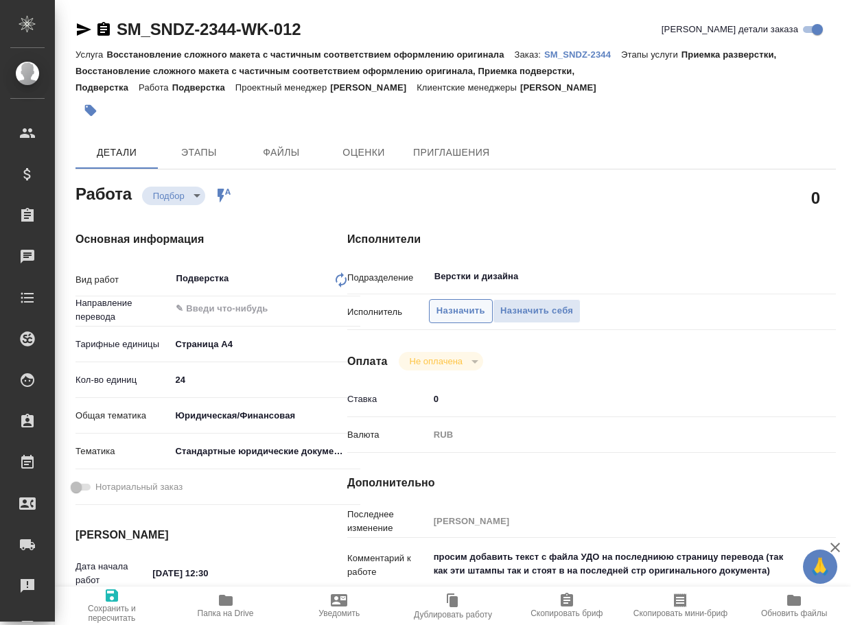
type textarea "x"
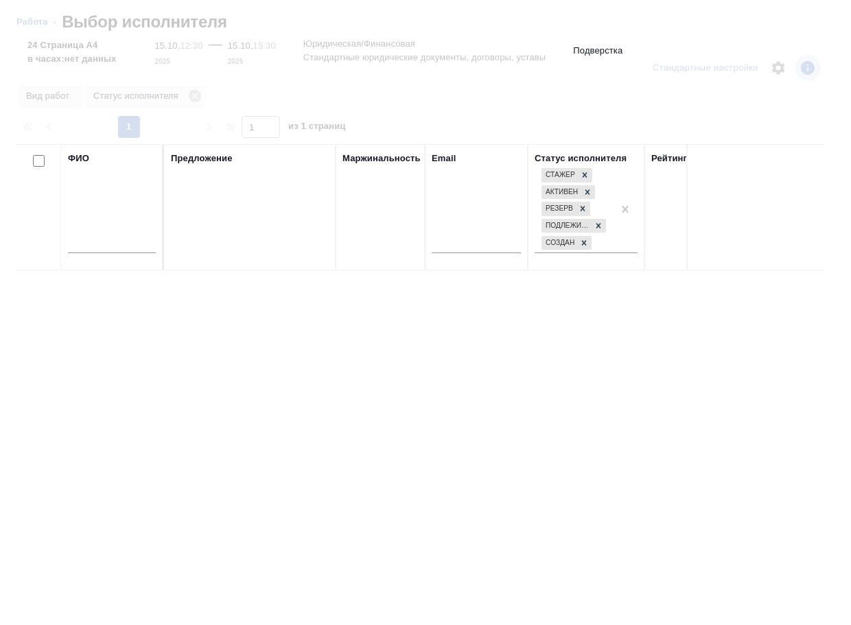
type textarea "x"
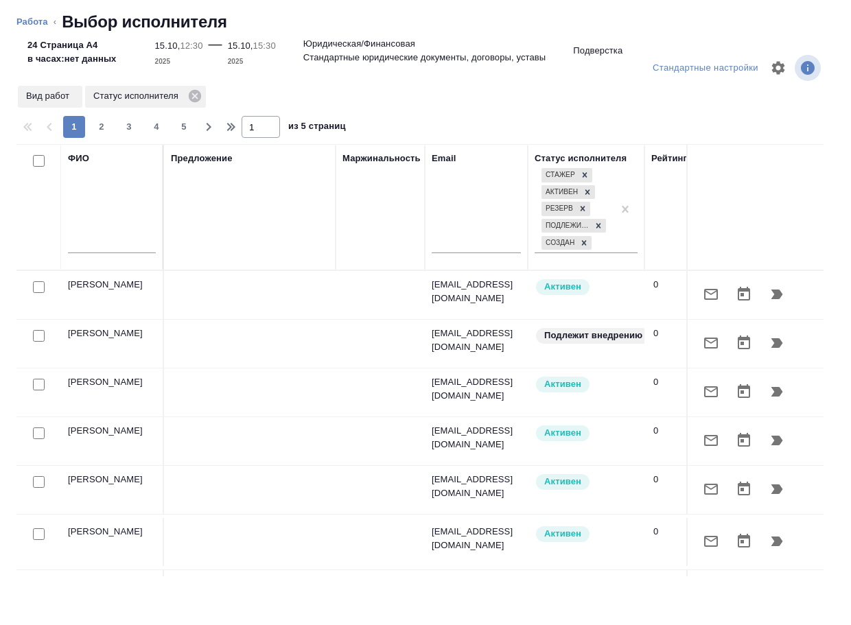
click at [126, 243] on input "text" at bounding box center [112, 244] width 88 height 17
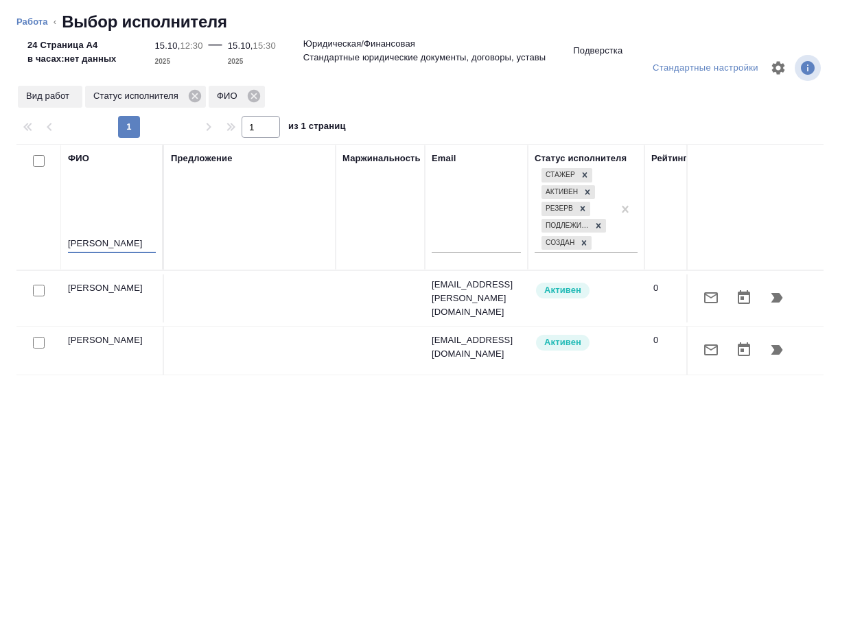
type input "васильева"
click at [777, 292] on icon "button" at bounding box center [776, 297] width 16 height 16
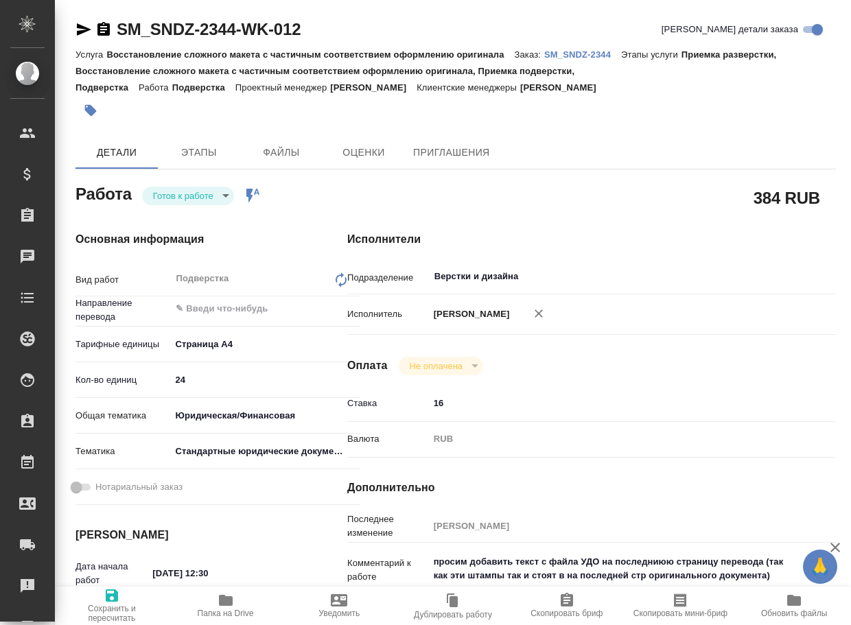
type textarea "x"
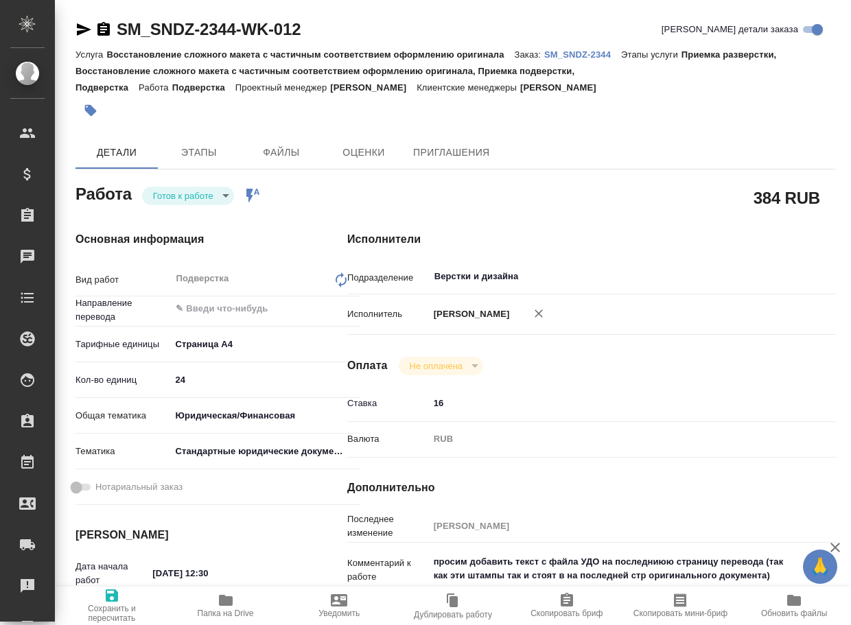
type textarea "x"
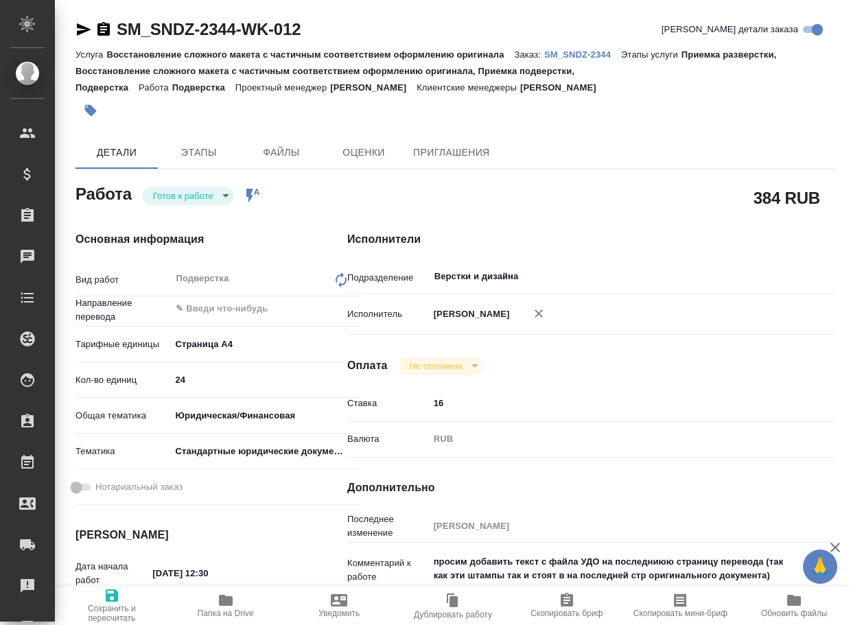
type textarea "x"
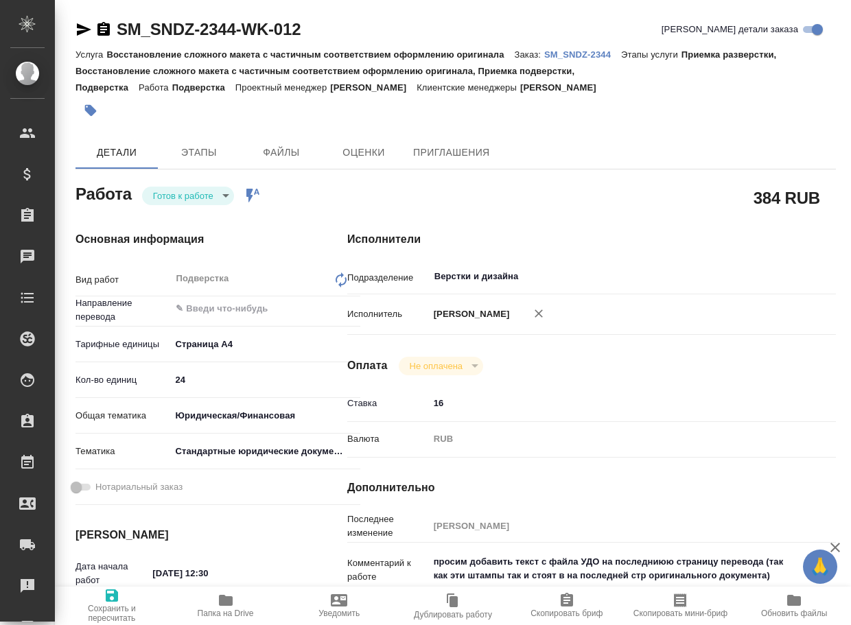
type textarea "x"
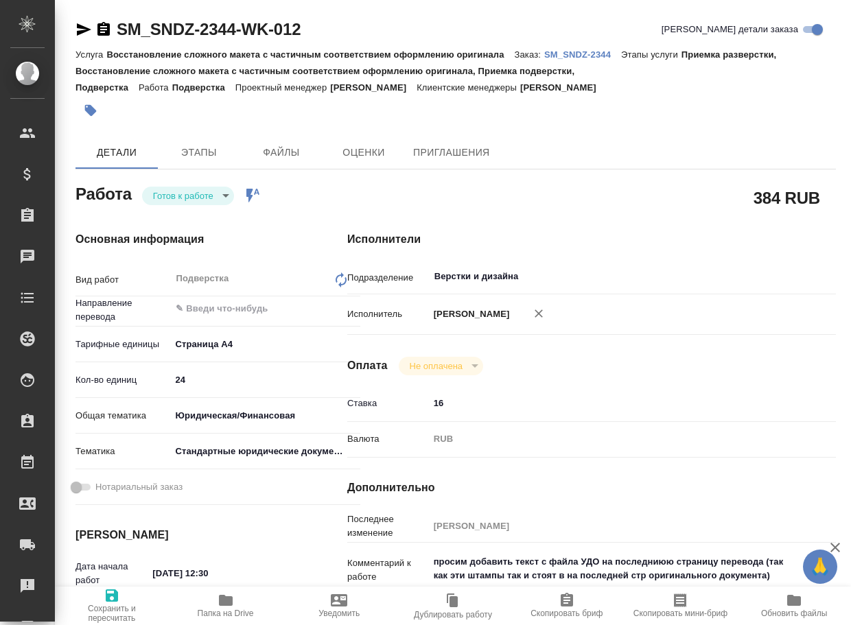
type textarea "x"
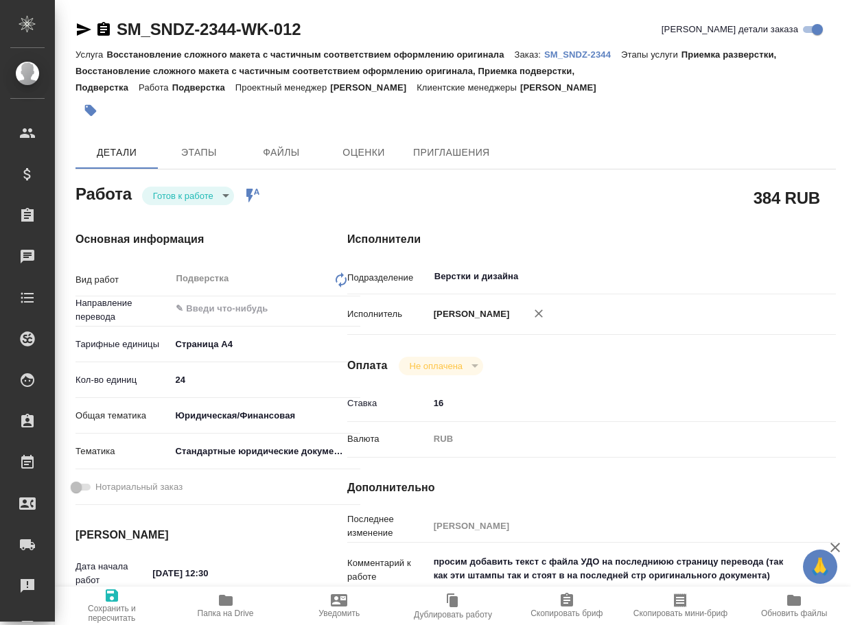
type textarea "x"
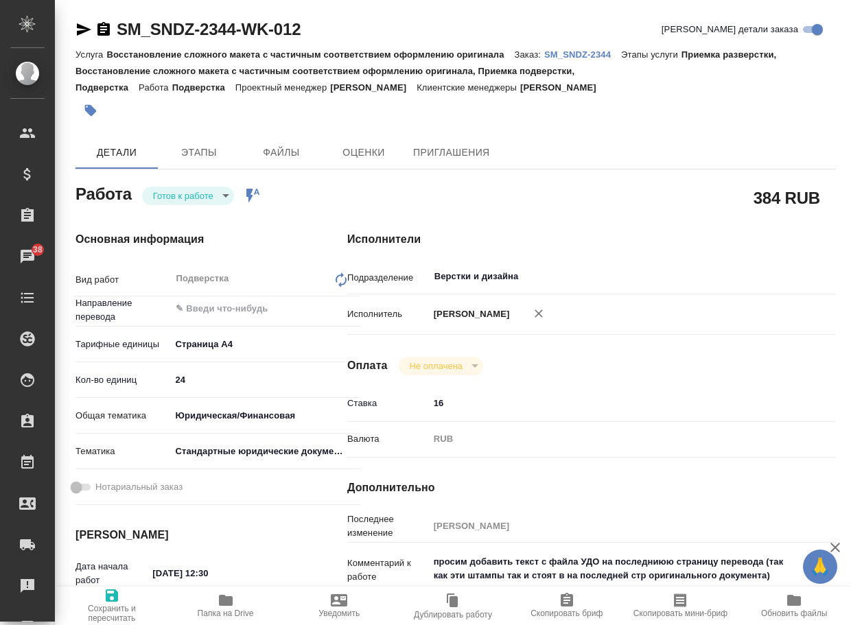
type textarea "x"
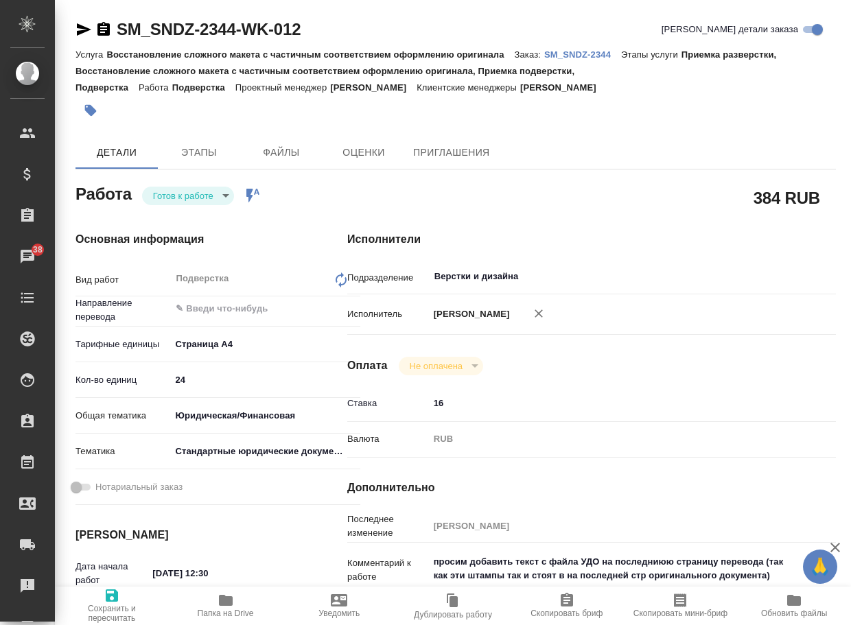
type textarea "x"
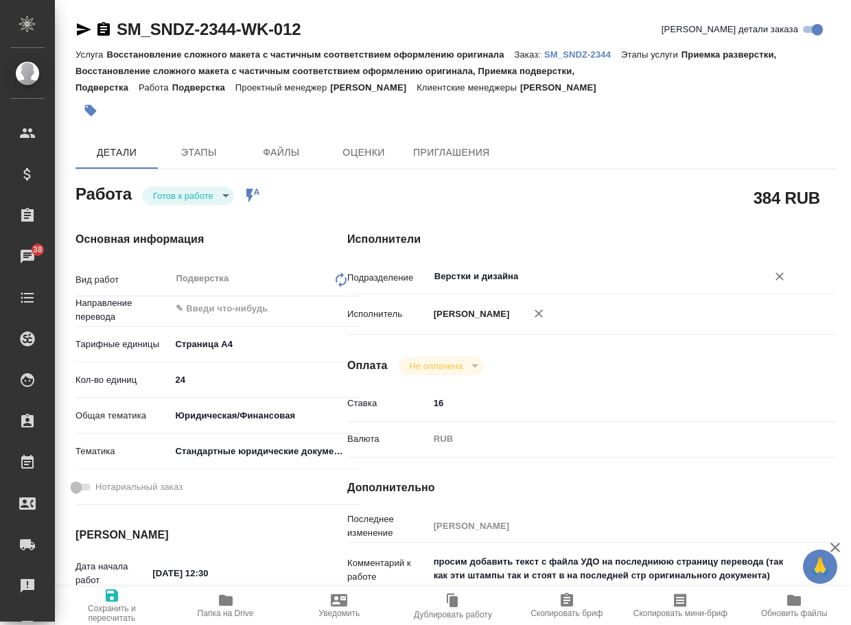
click at [549, 274] on input "Верстки и дизайна" at bounding box center [589, 276] width 312 height 16
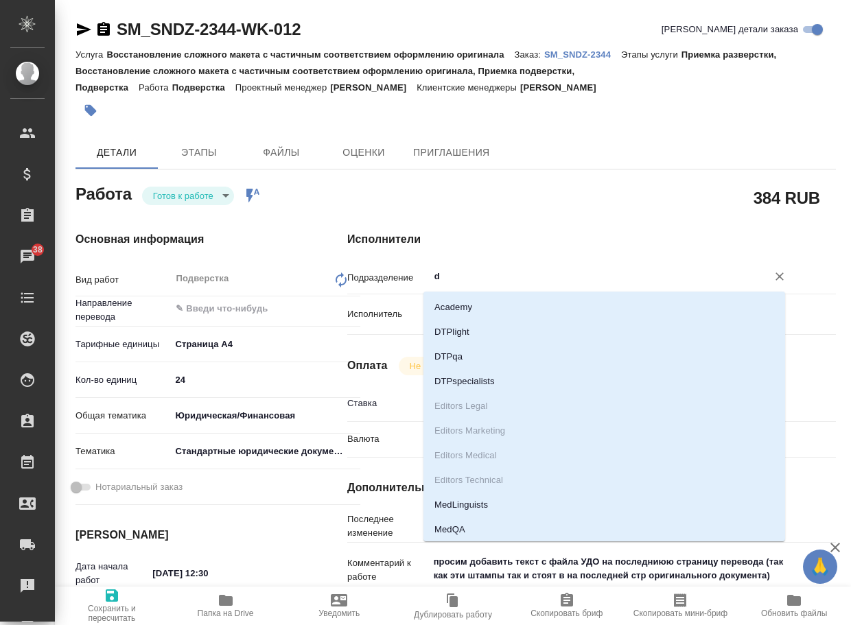
type input "dt"
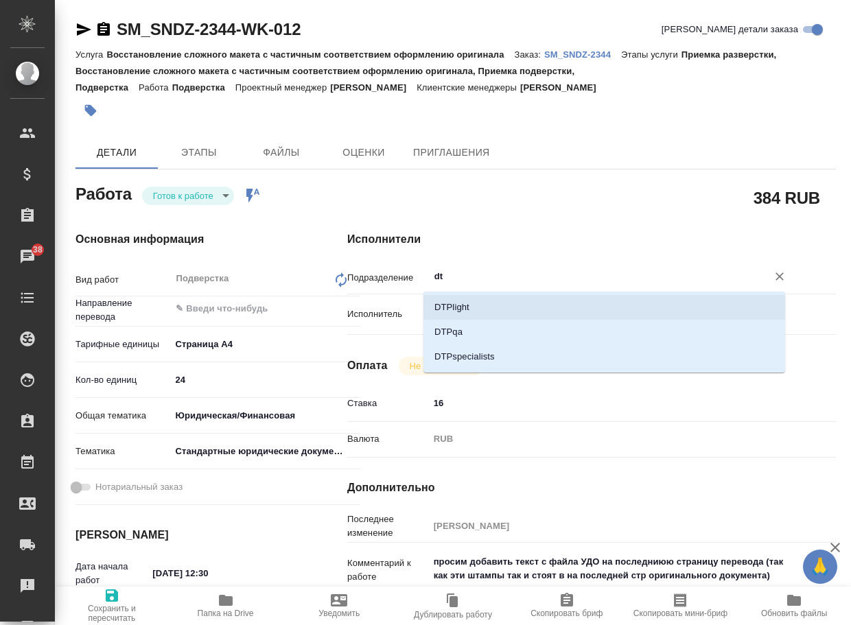
click at [504, 307] on li "DTPlight" at bounding box center [603, 307] width 361 height 25
type textarea "x"
type input "DTPlight"
type textarea "x"
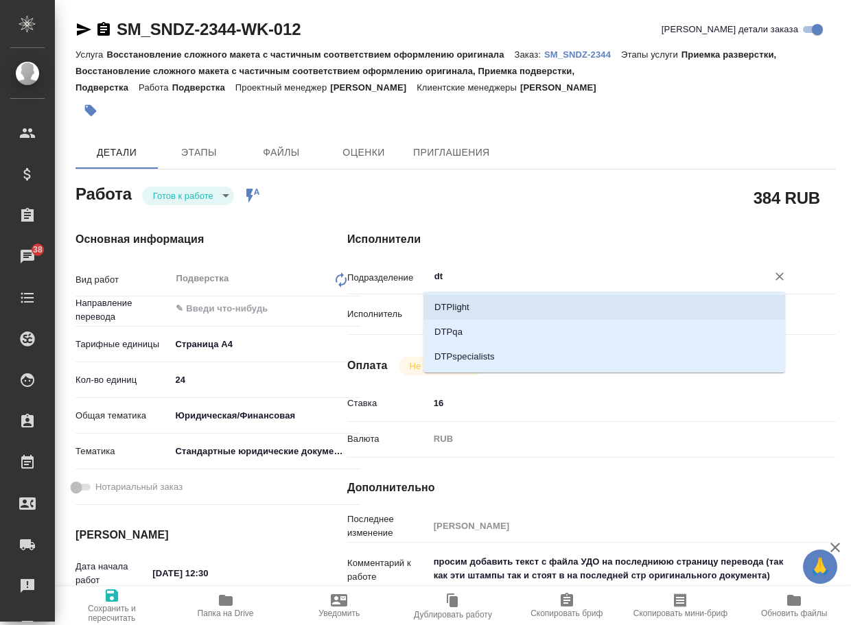
type textarea "x"
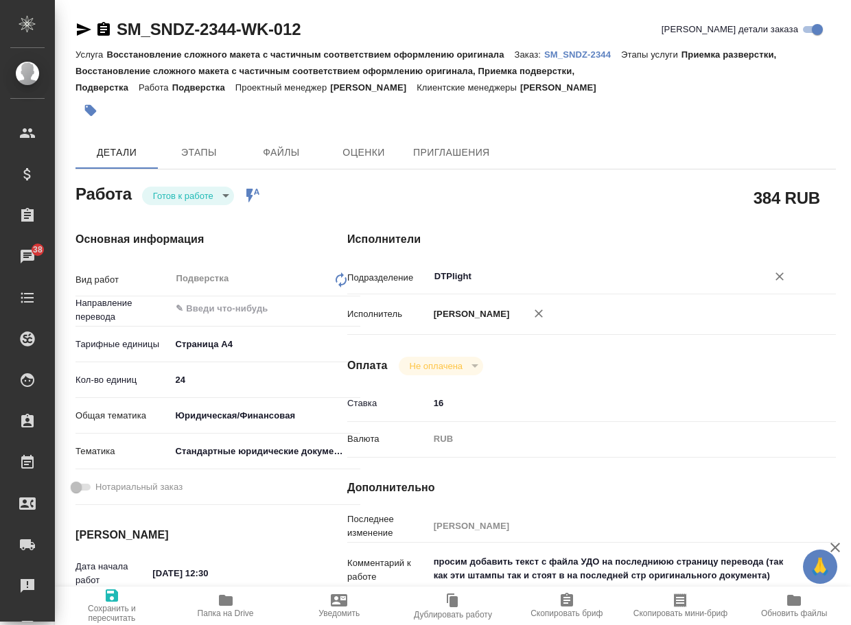
scroll to position [69, 0]
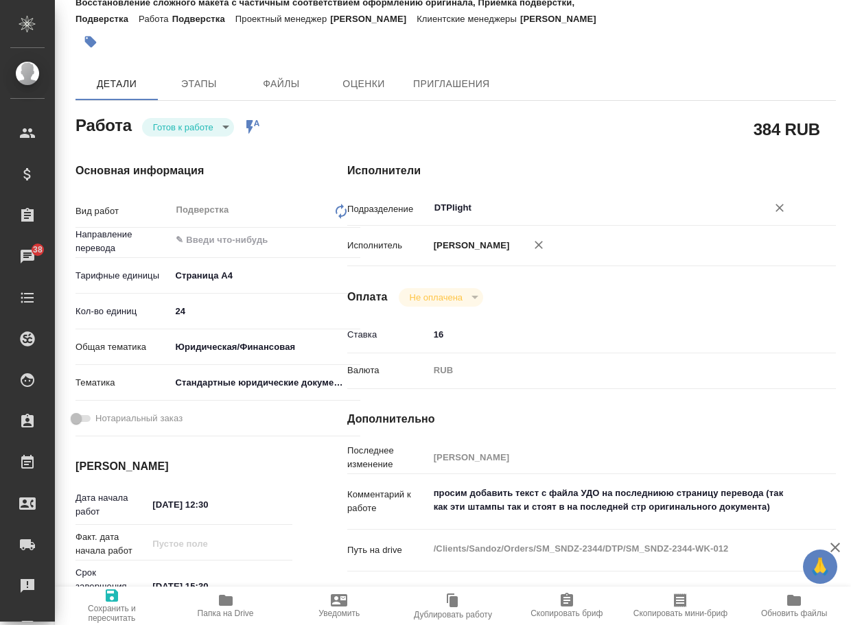
type input "DTPlight"
click at [108, 608] on span "Сохранить и пересчитать" at bounding box center [111, 613] width 97 height 19
type textarea "x"
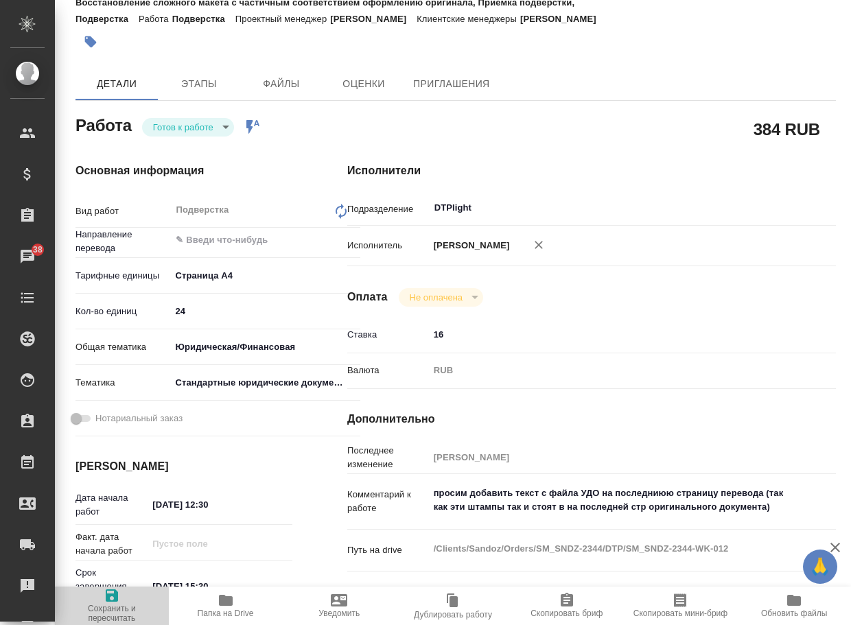
type textarea "x"
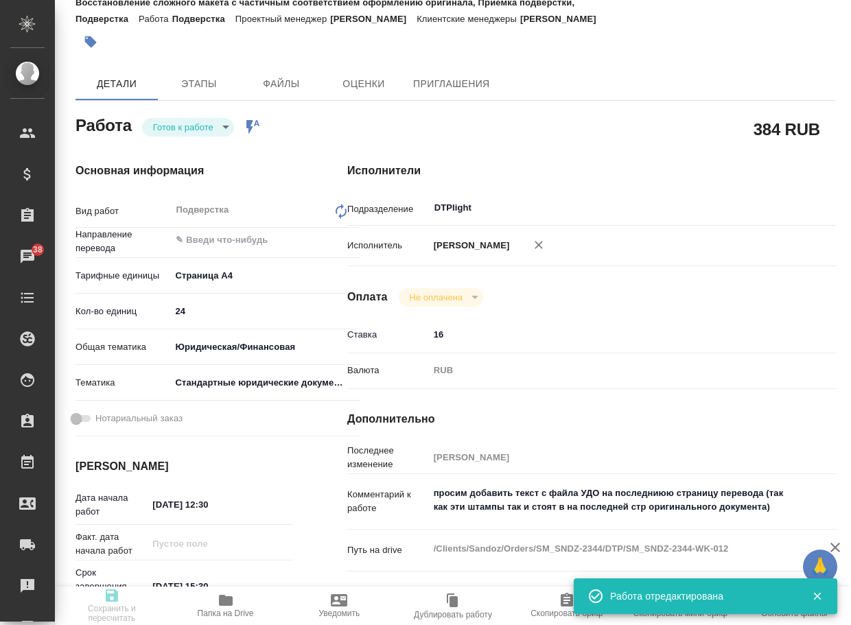
type textarea "x"
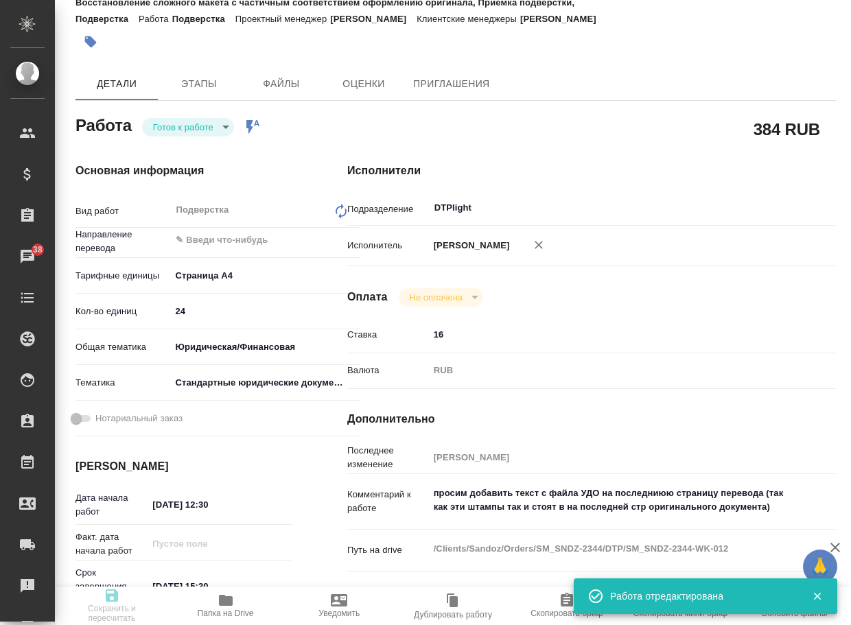
type input "readyForWork"
type textarea "Подверстка"
type textarea "x"
type input "5f036ec4e16dec2d6b59c8ff"
type input "24"
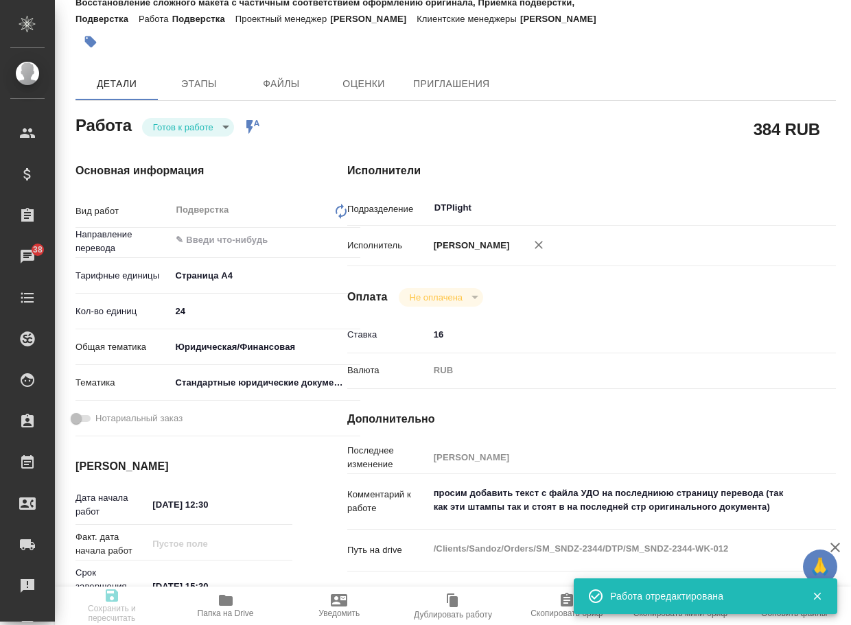
type input "yr-fn"
type input "5f647205b73bc97568ca66bf"
type input "[DATE] 12:30"
type input "[DATE] 15:30"
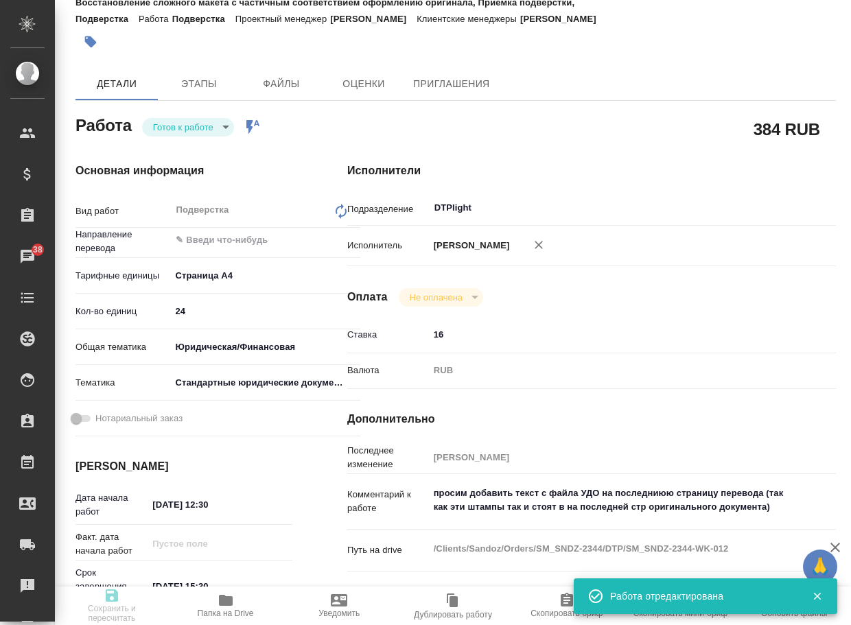
type input "DTPlight"
type input "notPayed"
type input "16"
type input "RUB"
type input "[PERSON_NAME]"
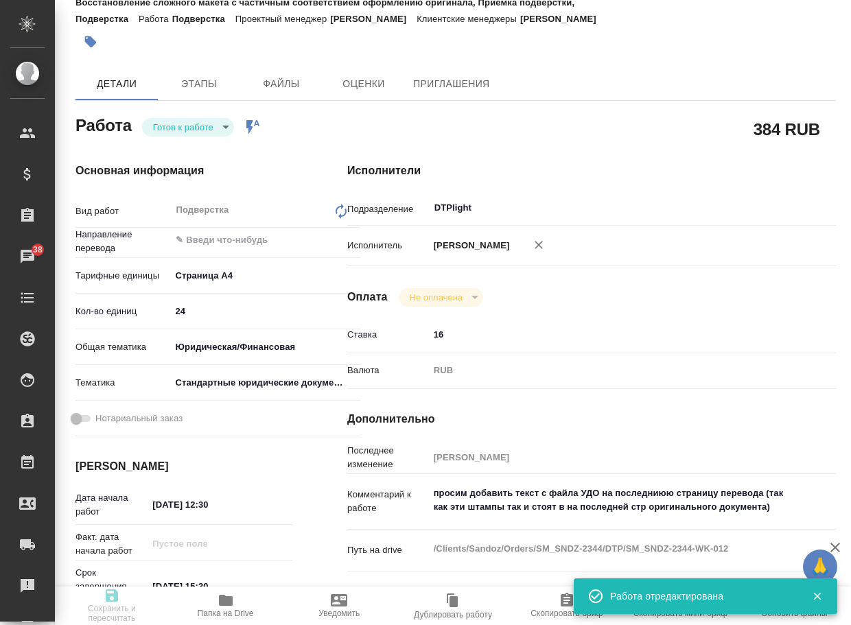
type textarea "просим добавить текст с файла УДО на последниюю страницу перевода (так как эти …"
type textarea "x"
type textarea "/Clients/Sandoz/Orders/SM_SNDZ-2344/DTP/SM_SNDZ-2344-WK-012"
type textarea "x"
type input "SM_SNDZ-2344"
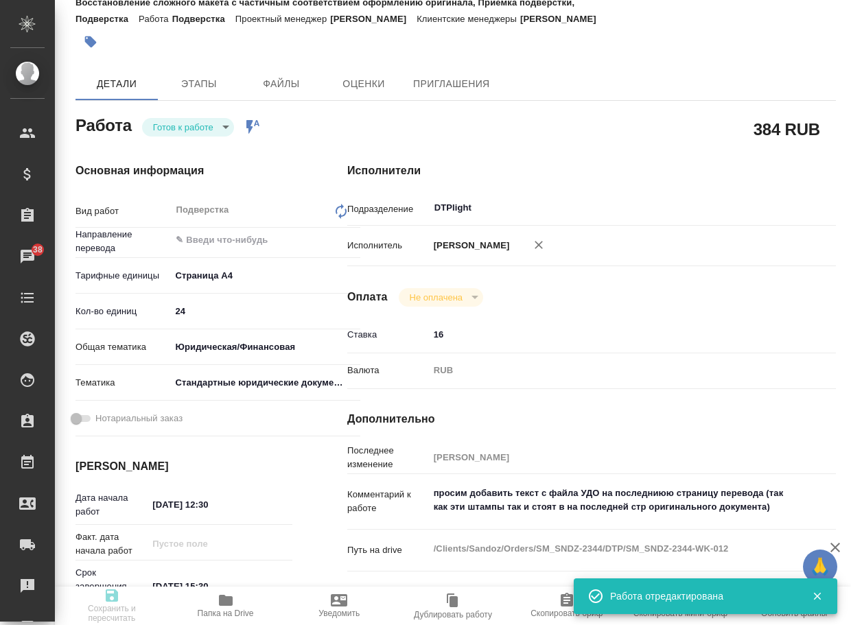
type input "7752733902"
type input "Восстановление сложного макета с частичным соответствием оформлению оригинала"
type input "Приемка разверстки, Восстановление сложного макета с частичным соответствием оф…"
type input "[PERSON_NAME]"
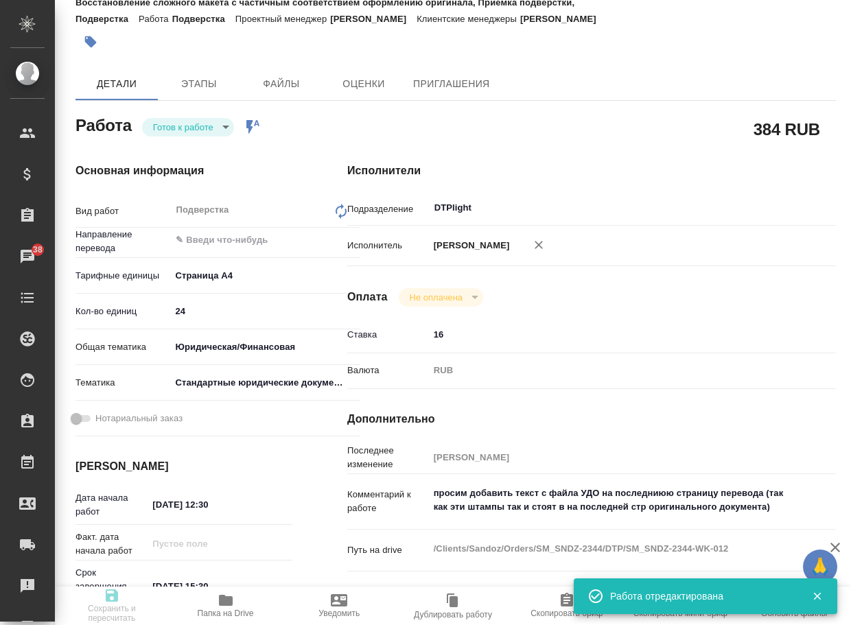
type input "/Clients/Sandoz/Orders/SM_SNDZ-2344"
type textarea "x"
type textarea "выписка фнс рус-исп (добавится копийное удо)"
type textarea "x"
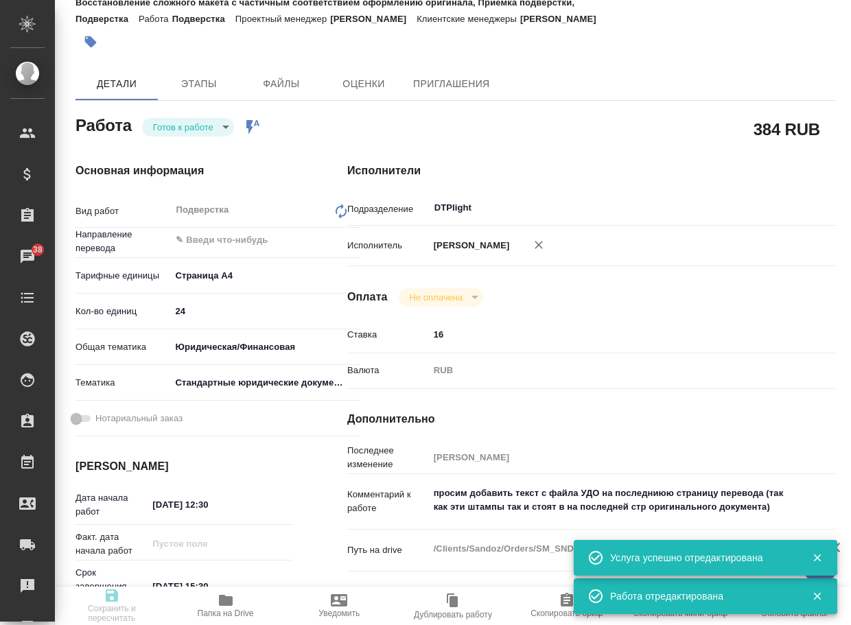
type textarea "x"
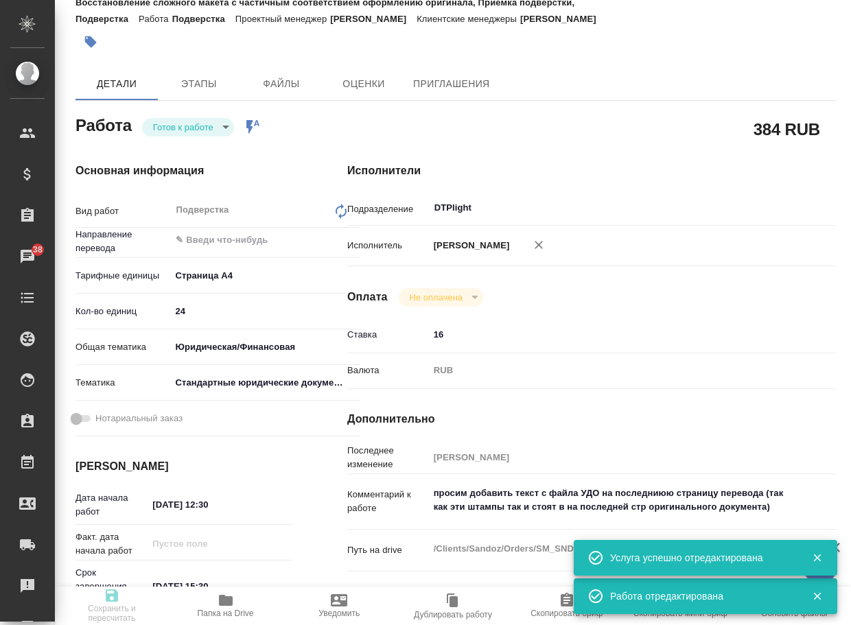
type textarea "x"
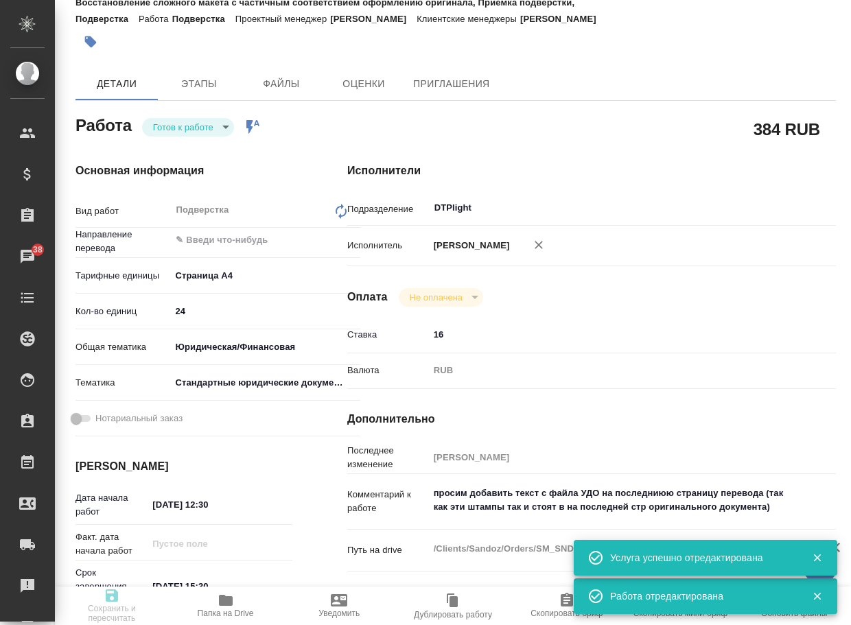
type textarea "x"
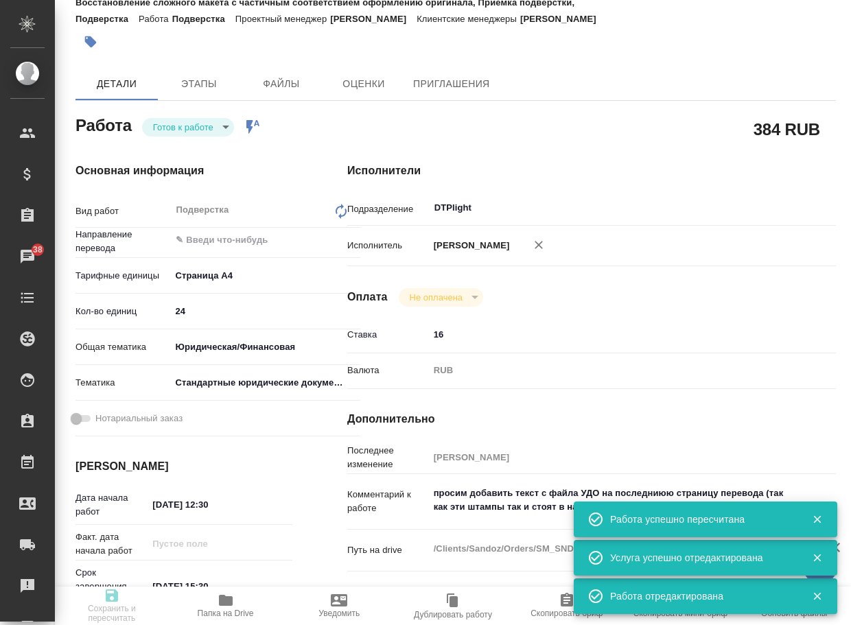
type input "readyForWork"
type textarea "Подверстка"
type textarea "x"
type input "5f036ec4e16dec2d6b59c8ff"
type input "24"
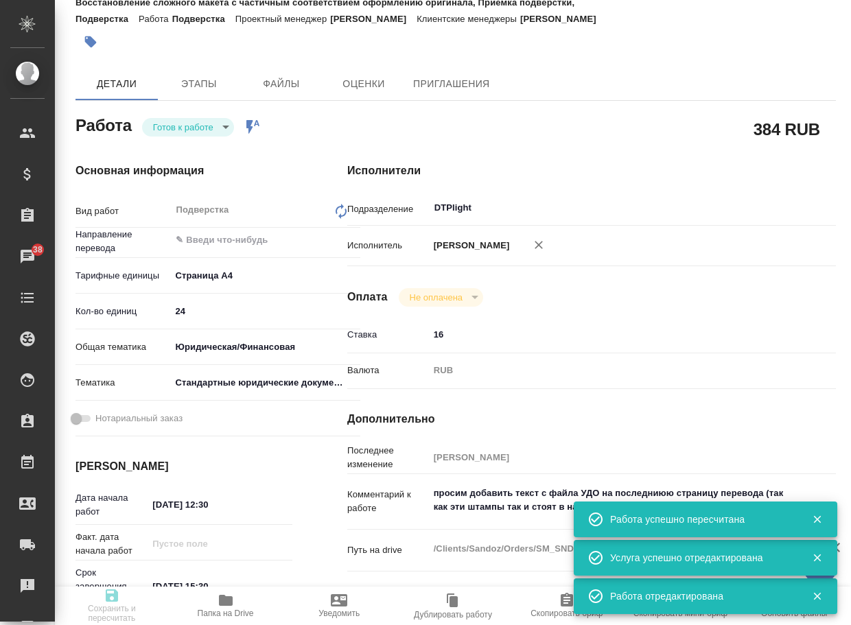
type input "yr-fn"
type input "5f647205b73bc97568ca66bf"
type input "[DATE] 12:30"
type input "[DATE] 15:30"
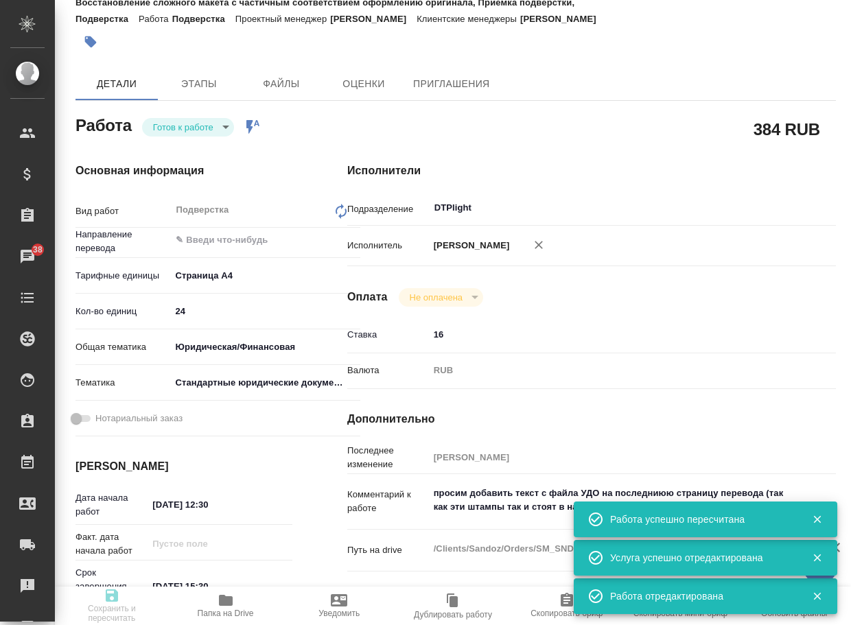
type input "DTPlight"
type input "notPayed"
type input "16"
type input "RUB"
type input "[PERSON_NAME]"
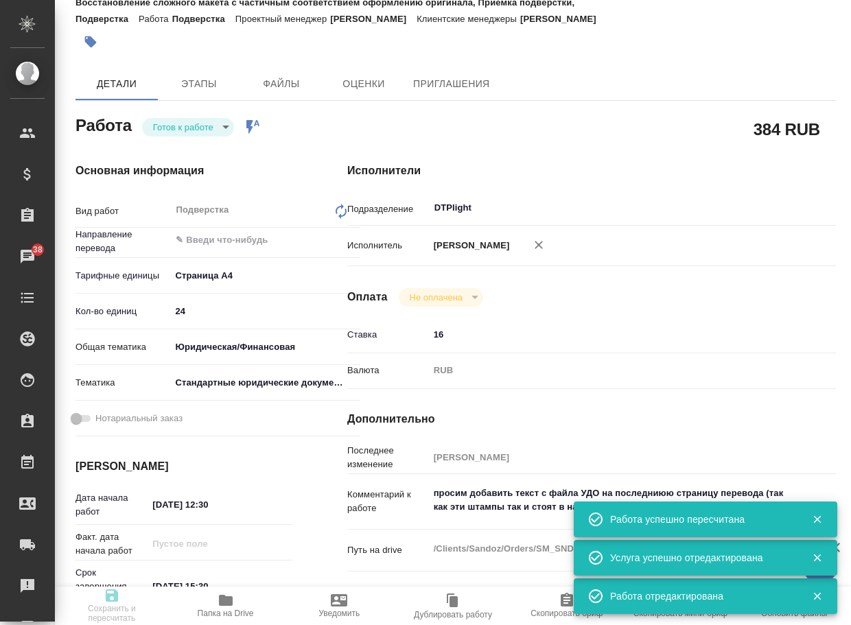
type textarea "просим добавить текст с файла УДО на последниюю страницу перевода (так как эти …"
type textarea "x"
type textarea "/Clients/Sandoz/Orders/SM_SNDZ-2344/DTP/SM_SNDZ-2344-WK-012"
type textarea "x"
type input "SM_SNDZ-2344"
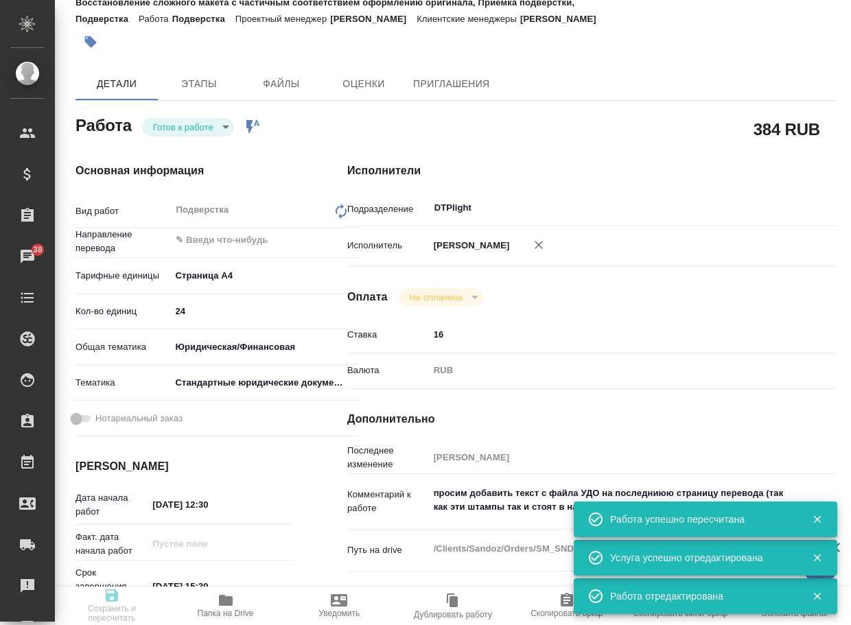
type input "7752733902"
type input "Восстановление сложного макета с частичным соответствием оформлению оригинала"
type input "Приемка разверстки, Восстановление сложного макета с частичным соответствием оф…"
type input "[PERSON_NAME]"
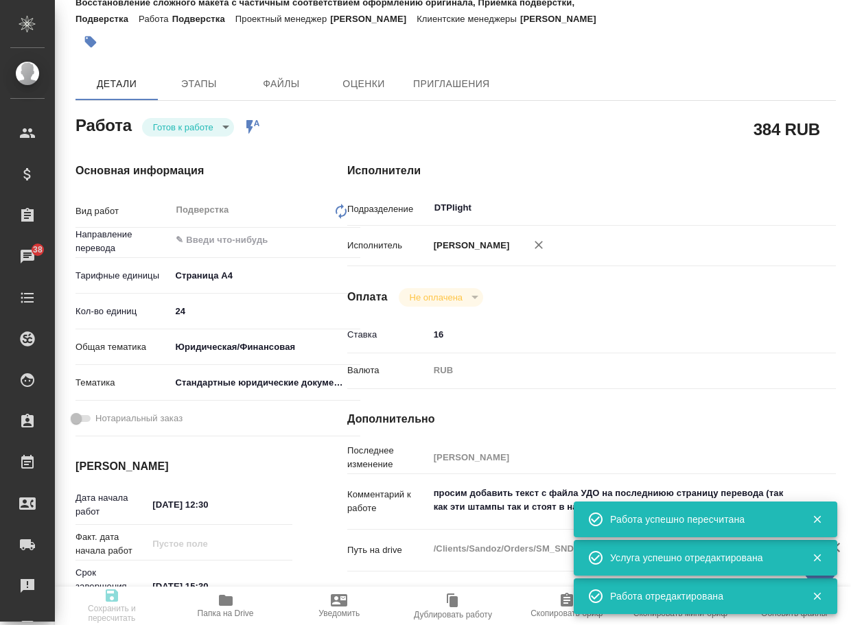
type input "/Clients/Sandoz/Orders/SM_SNDZ-2344"
type textarea "x"
type textarea "выписка фнс рус-исп (добавится копийное удо)"
type textarea "x"
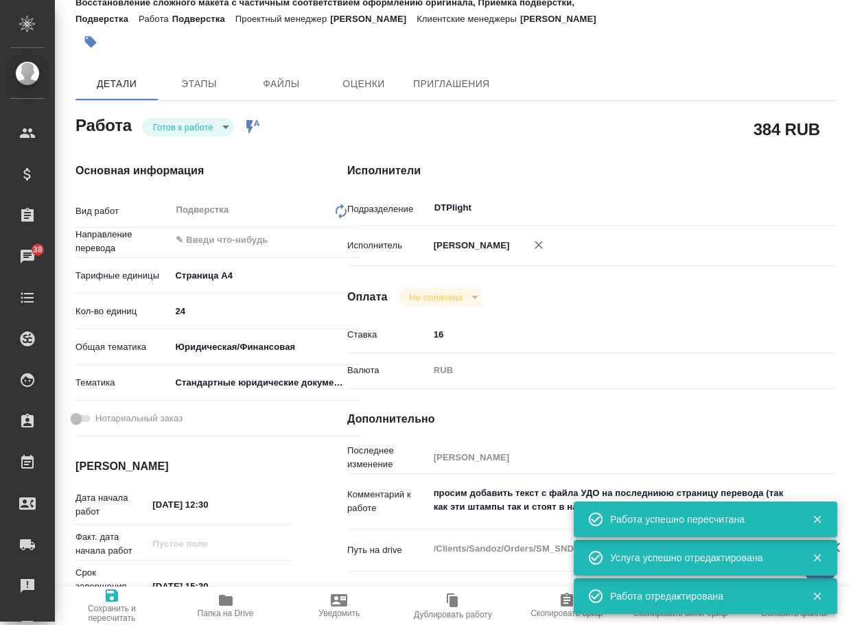
type textarea "x"
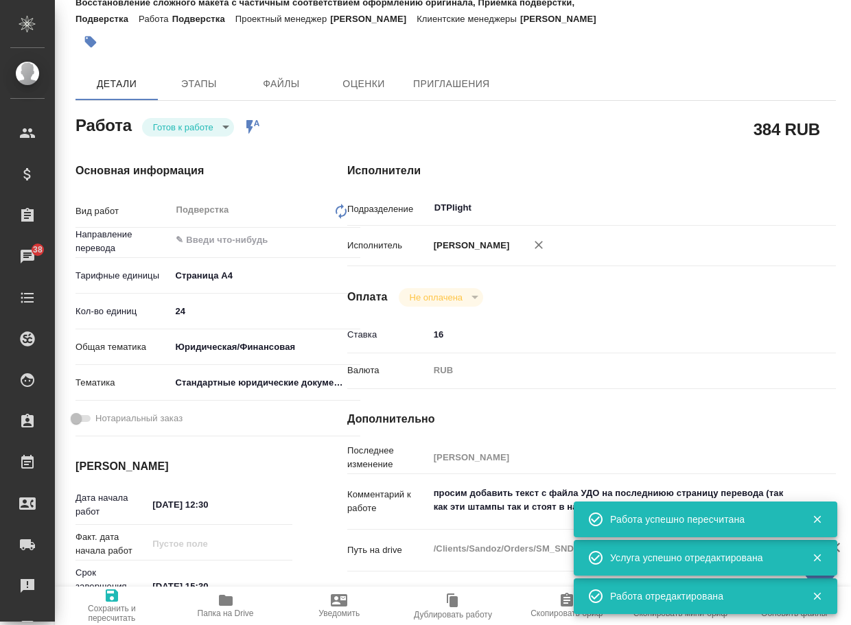
type textarea "x"
click at [226, 602] on icon "button" at bounding box center [226, 600] width 14 height 11
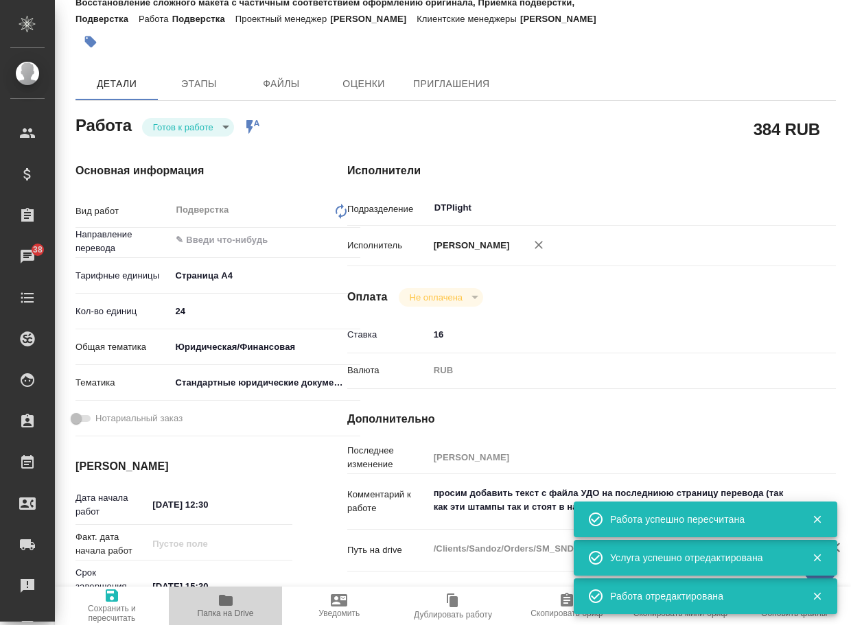
type textarea "x"
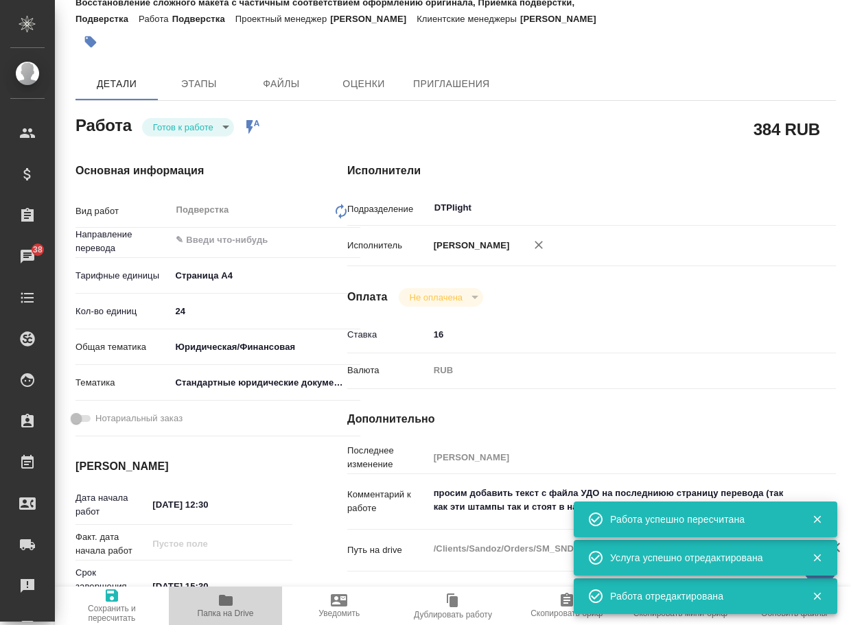
type textarea "x"
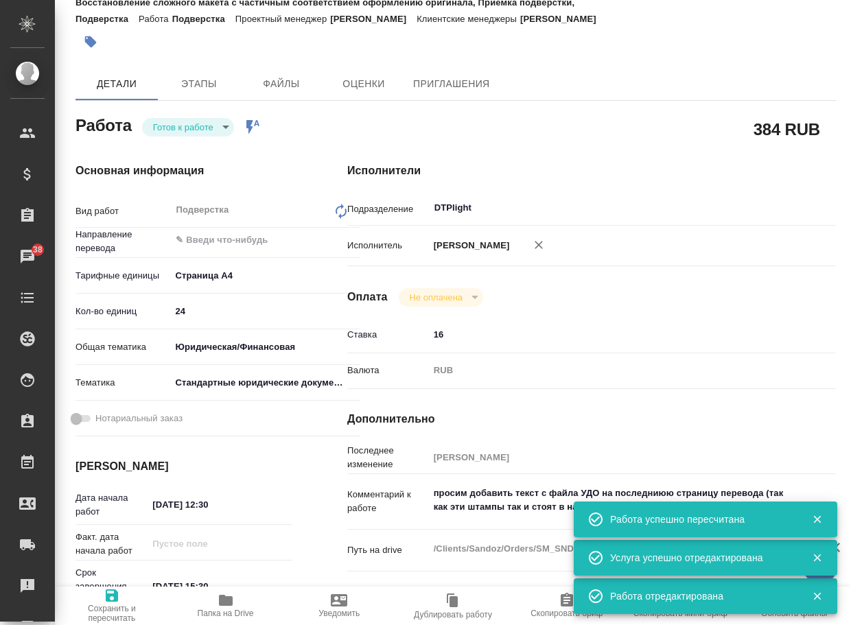
type textarea "x"
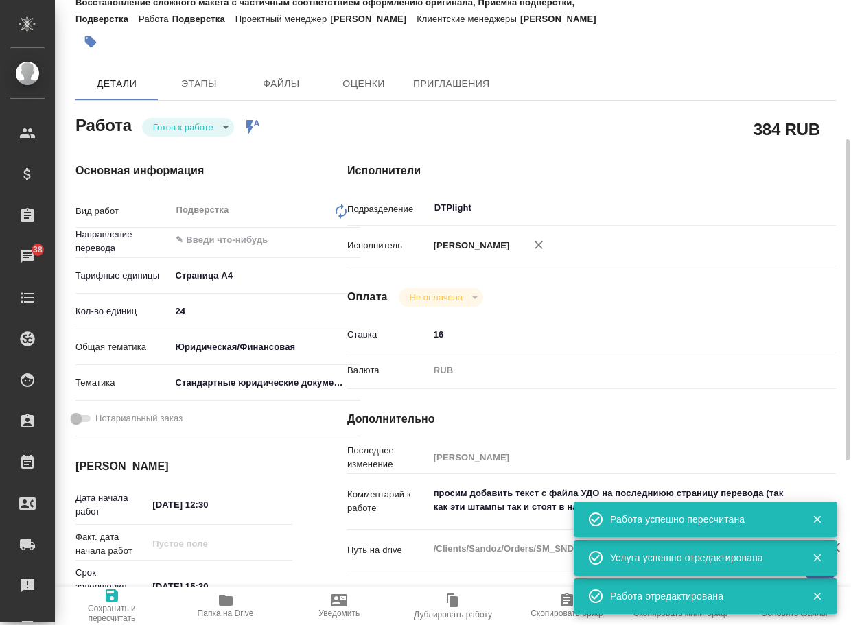
scroll to position [137, 0]
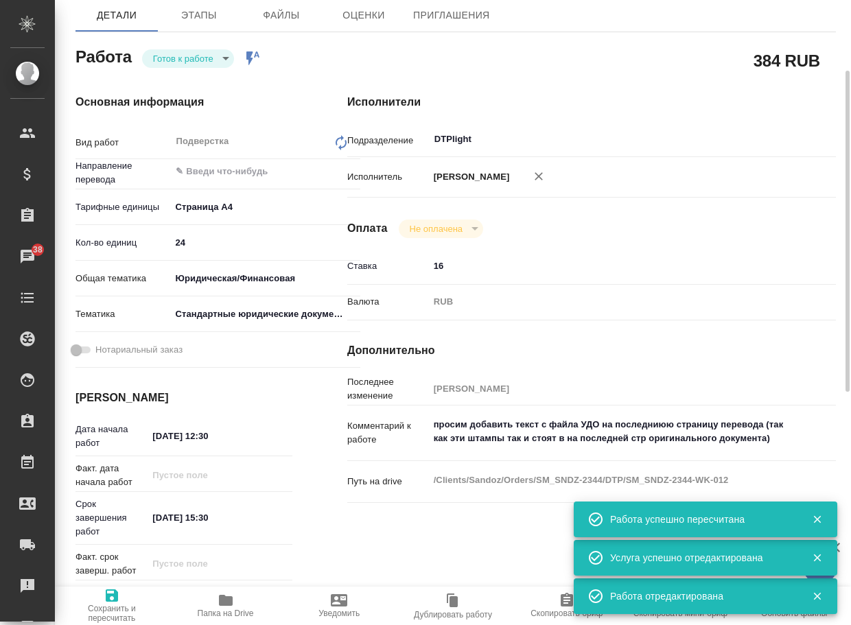
type textarea "x"
click at [781, 444] on textarea "просим добавить текст с файла УДО на последниюю страницу перевода (так как эти …" at bounding box center [611, 439] width 365 height 51
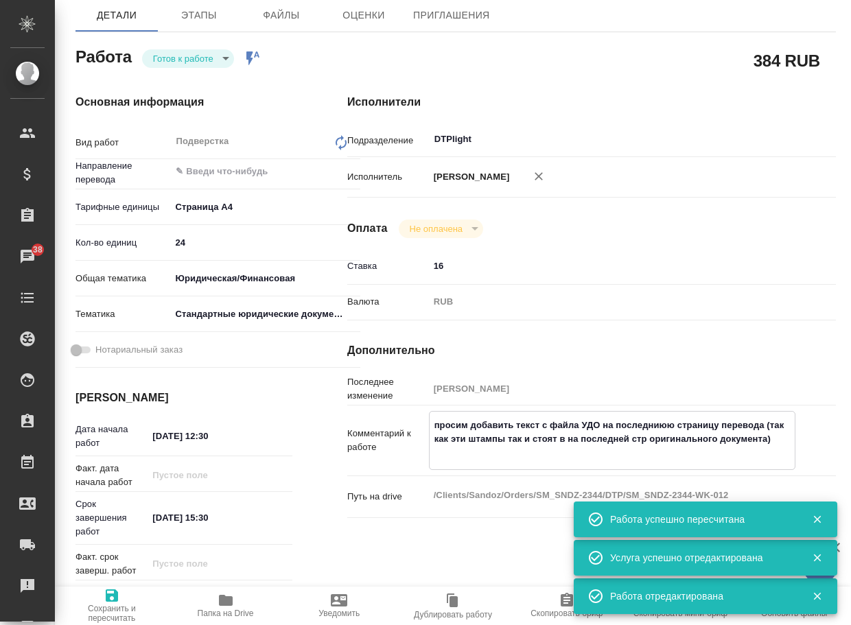
click at [543, 462] on textarea "просим добавить текст с файла УДО на последниюю страницу перевода (так как эти …" at bounding box center [611, 439] width 365 height 51
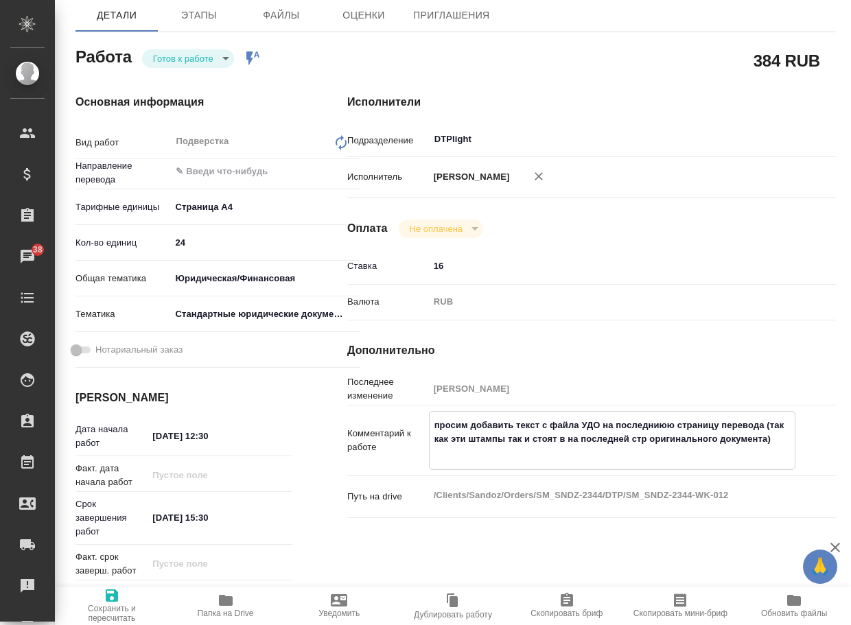
type textarea "x"
type textarea "просим добавить текст с файла УДО на последниюю страницу перевода (так как эти …"
type textarea "x"
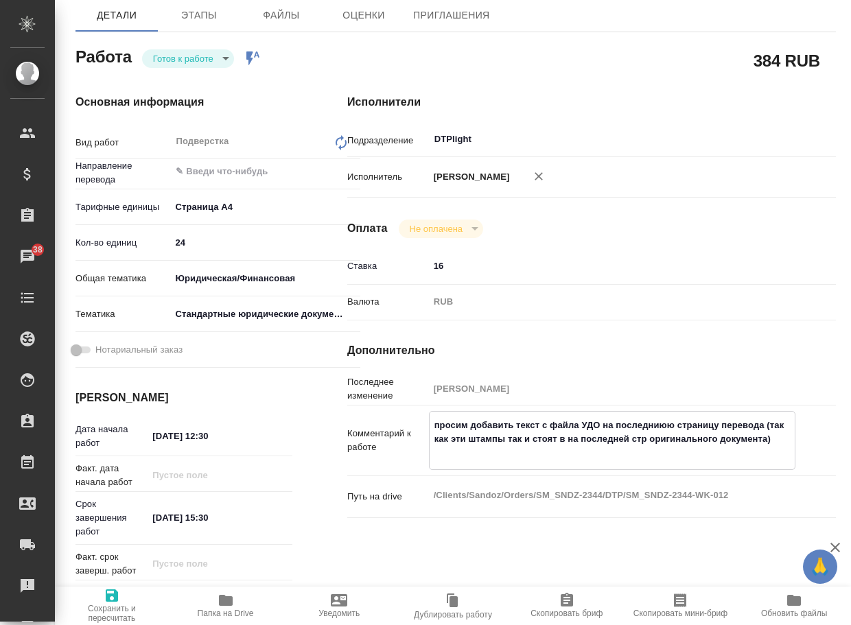
type textarea "x"
type textarea "просим добавить текст с файла УДО на последниюю страницу перевода (так как эти …"
type textarea "x"
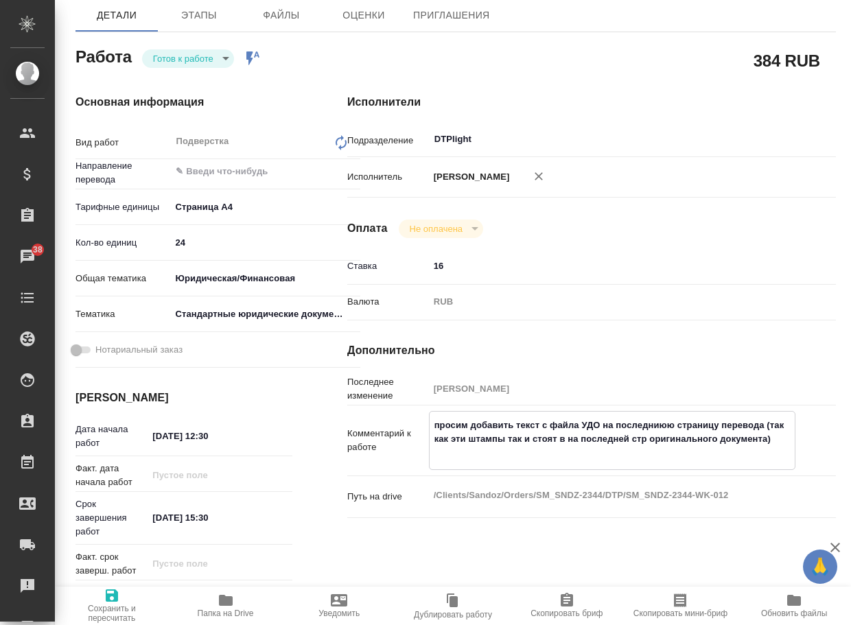
type textarea "x"
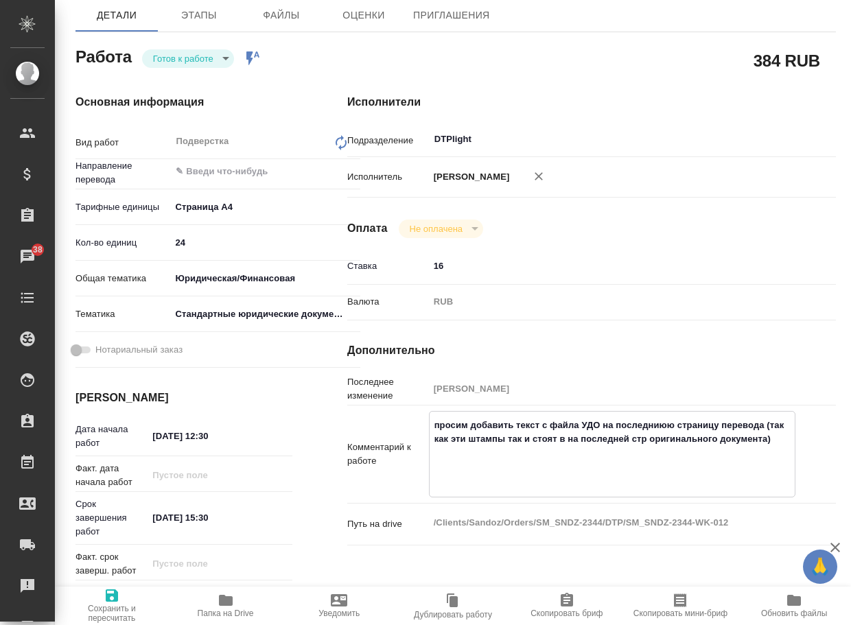
paste textarea "[URL][DOMAIN_NAME]"
type textarea "x"
type textarea "просим добавить текст с файла УДО на последниюю страницу перевода (так как эти …"
type textarea "x"
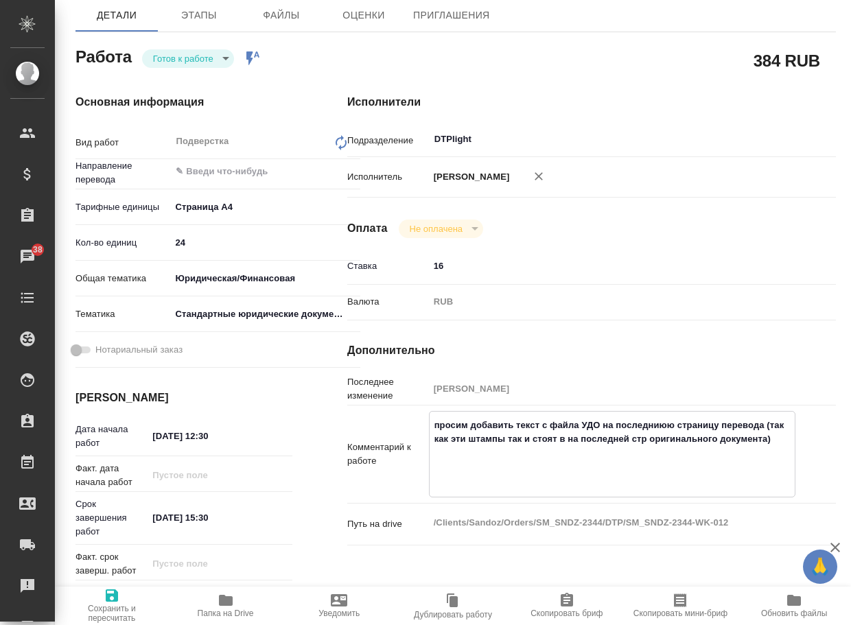
type textarea "x"
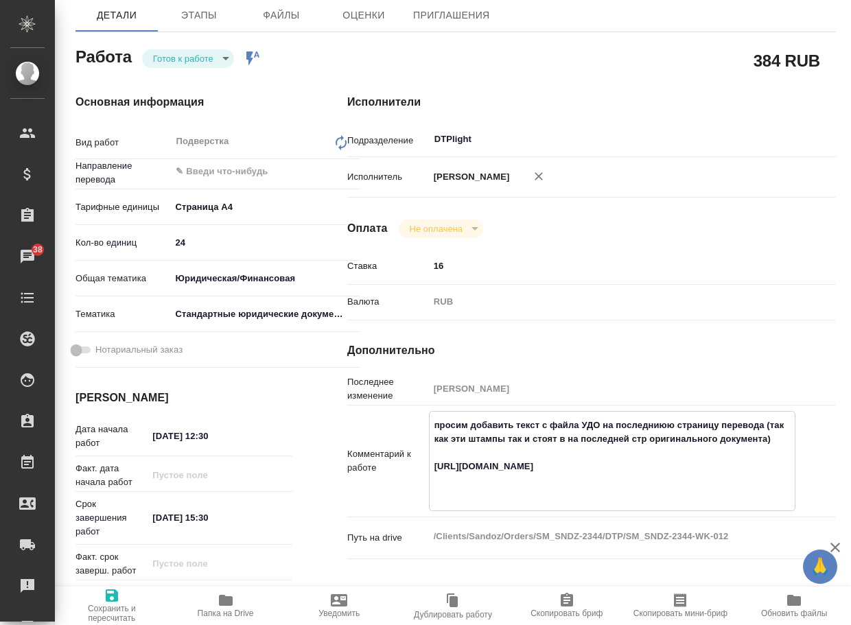
type textarea "просим добавить текст с файла УДО на последниюю страницу перевода (так как эти …"
type textarea "x"
click at [128, 591] on span "Сохранить и пересчитать" at bounding box center [111, 605] width 97 height 36
type textarea "x"
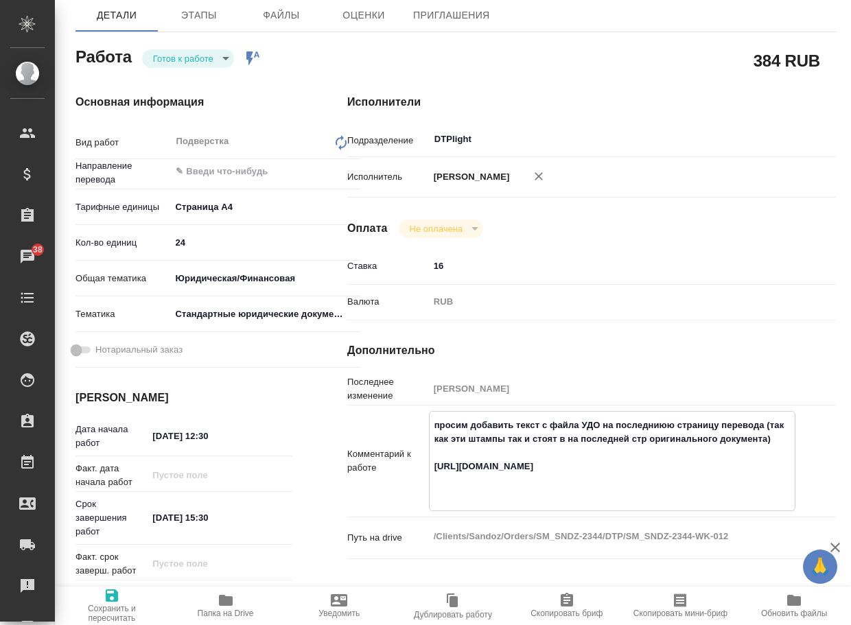
type textarea "x"
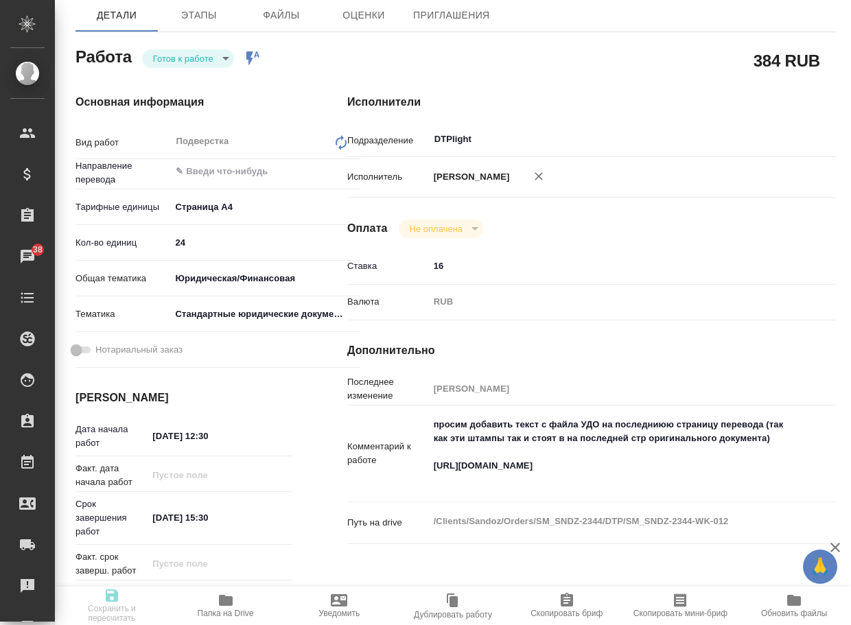
type textarea "x"
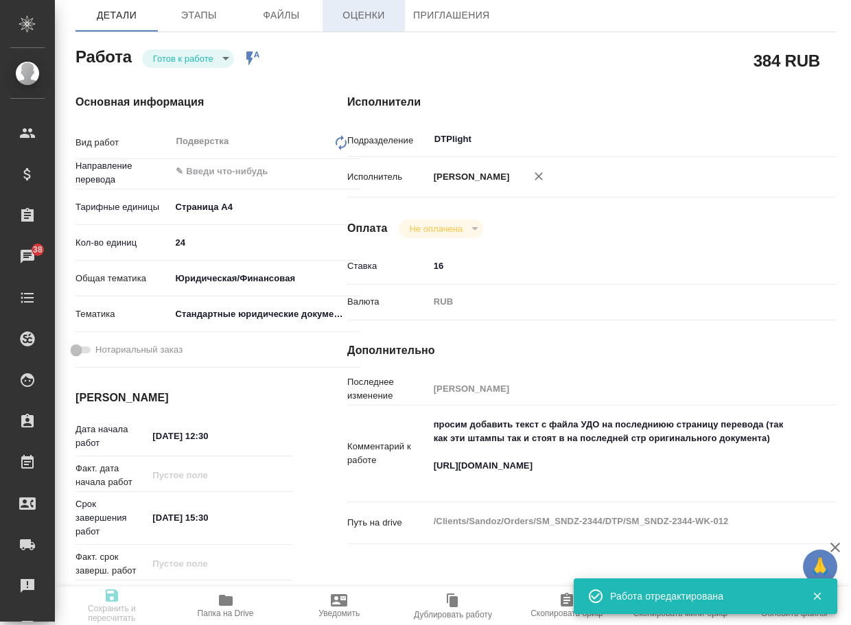
type textarea "x"
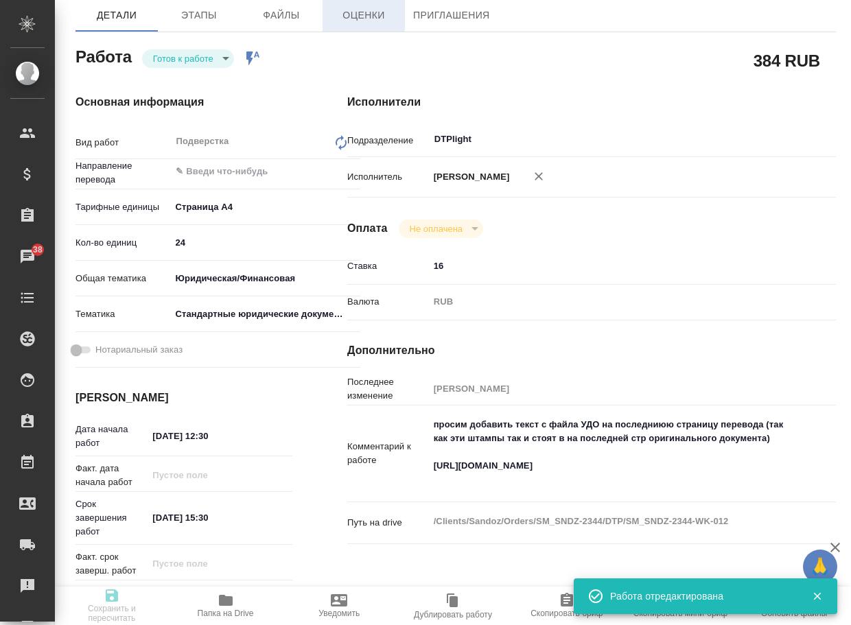
type input "readyForWork"
type textarea "Подверстка"
type textarea "x"
type input "5f036ec4e16dec2d6b59c8ff"
type input "24"
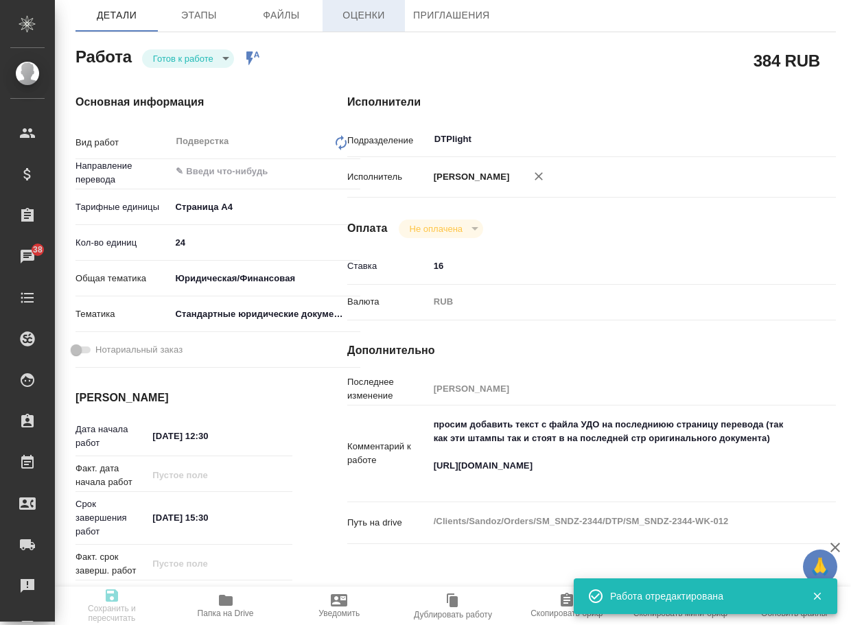
type input "yr-fn"
type input "5f647205b73bc97568ca66bf"
type input "[DATE] 12:30"
